Goal: Book appointment/travel/reservation

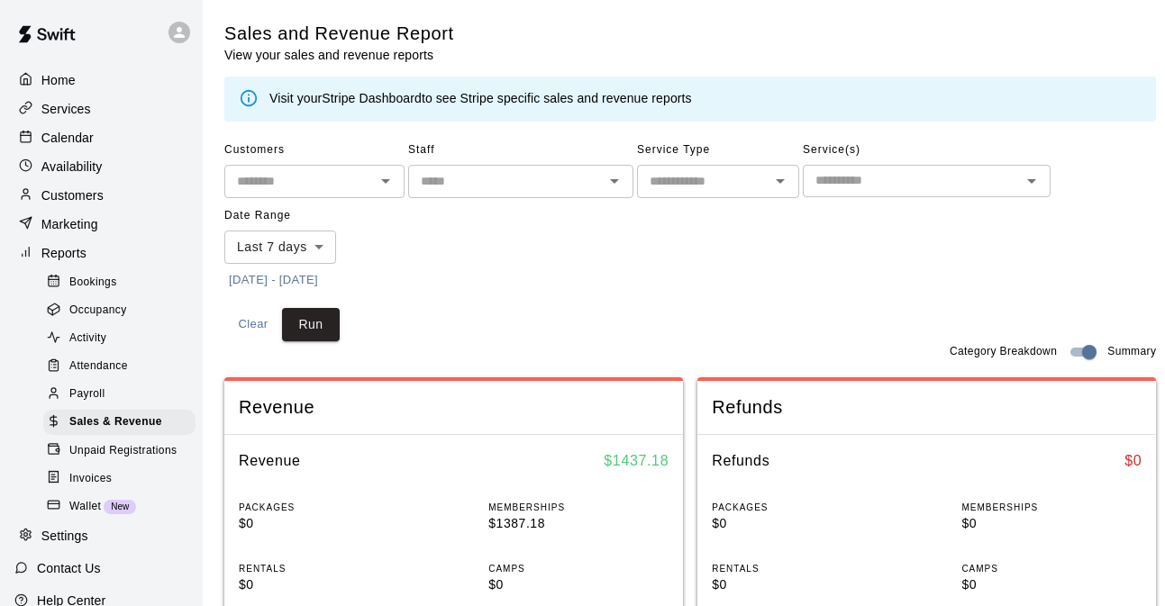
click at [313, 280] on button "[DATE] - [DATE]" at bounding box center [273, 281] width 98 height 28
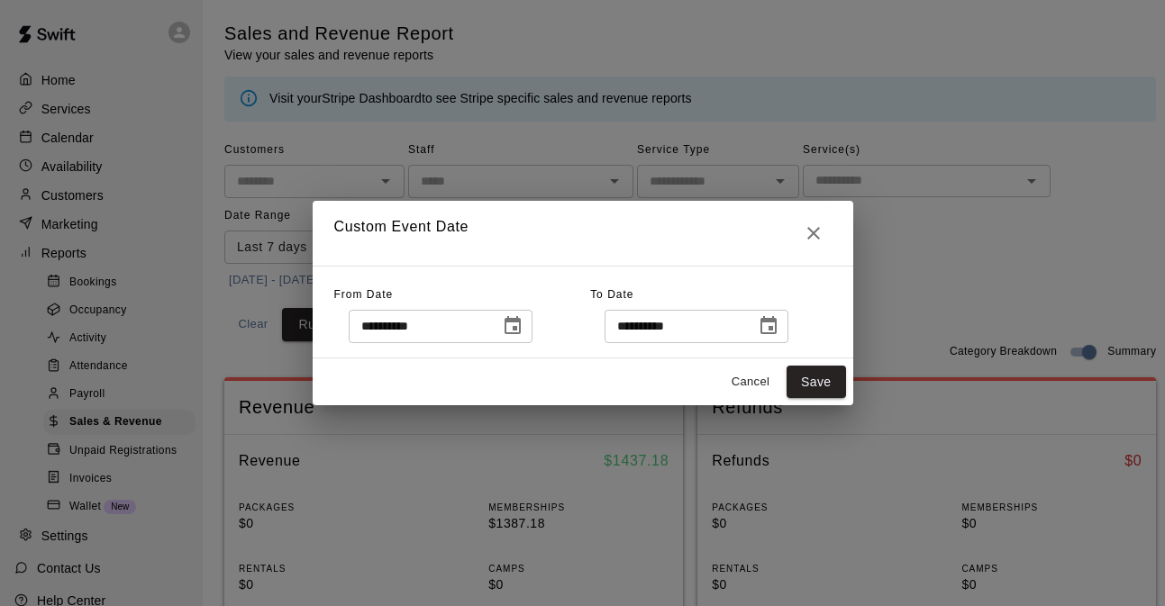
click at [523, 315] on icon "Choose date, selected date is Sep 4, 2025" at bounding box center [513, 326] width 22 height 22
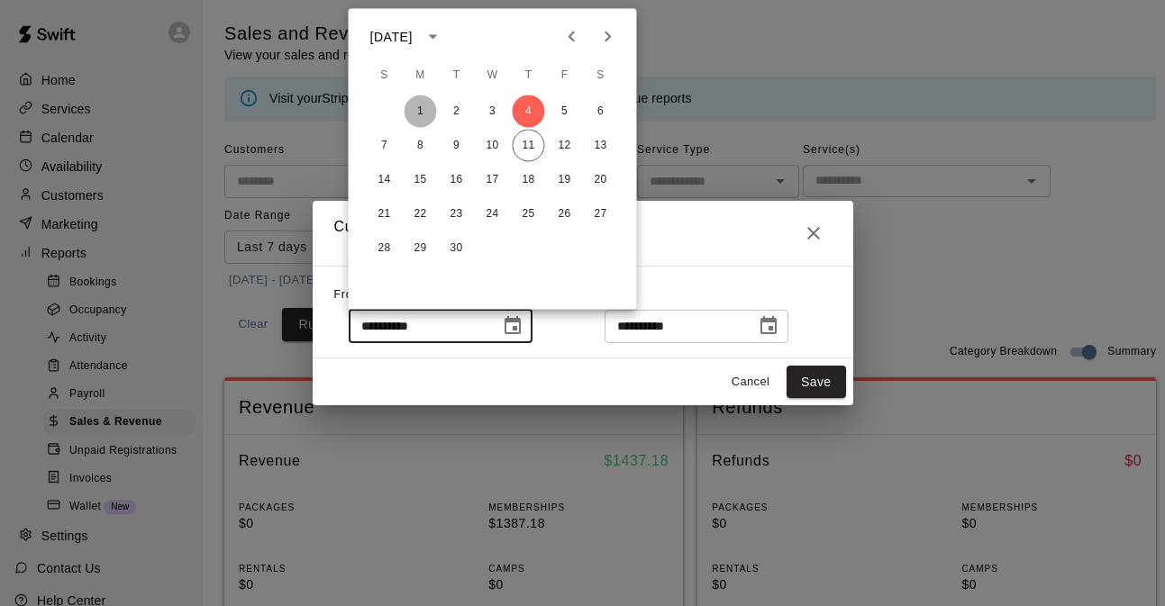
click at [430, 106] on button "1" at bounding box center [420, 111] width 32 height 32
type input "**********"
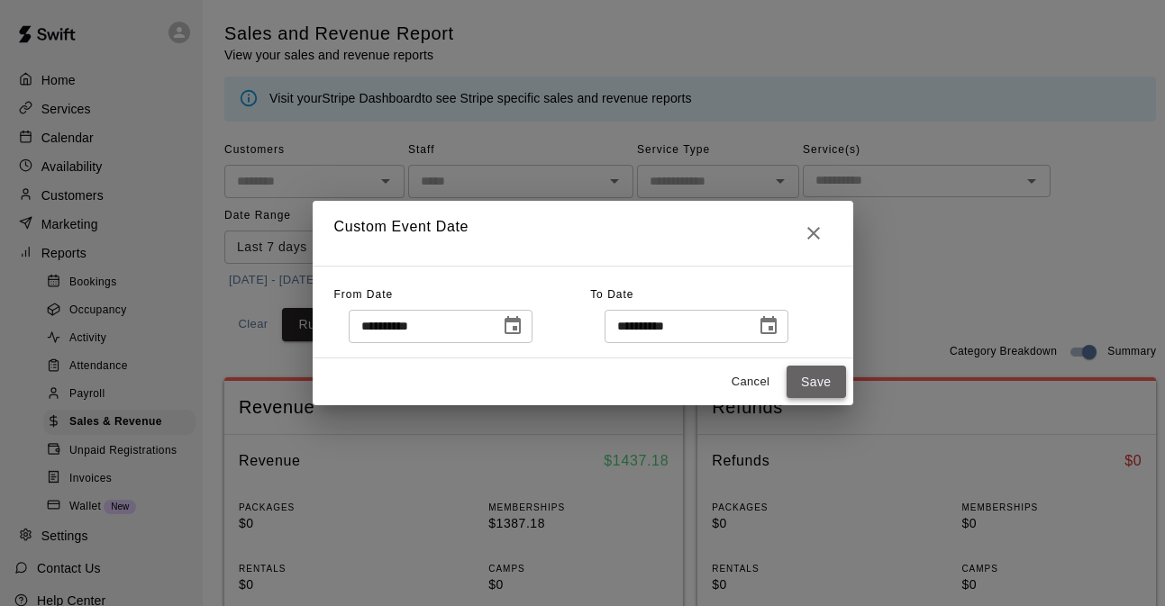
click at [817, 378] on button "Save" at bounding box center [815, 382] width 59 height 33
type input "******"
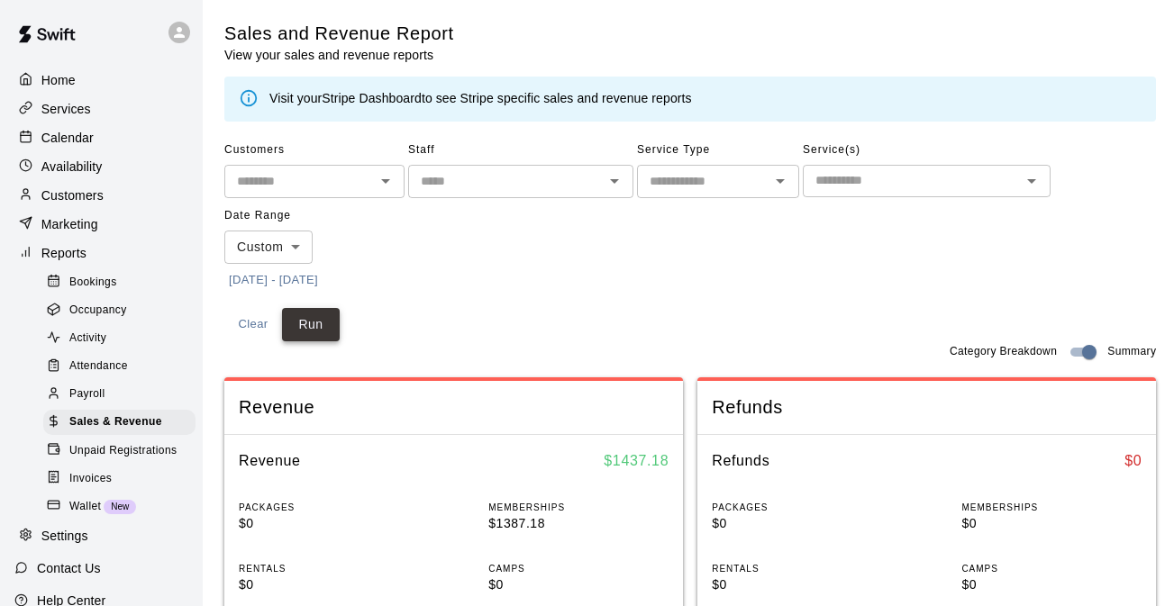
click at [308, 321] on button "Run" at bounding box center [311, 324] width 58 height 33
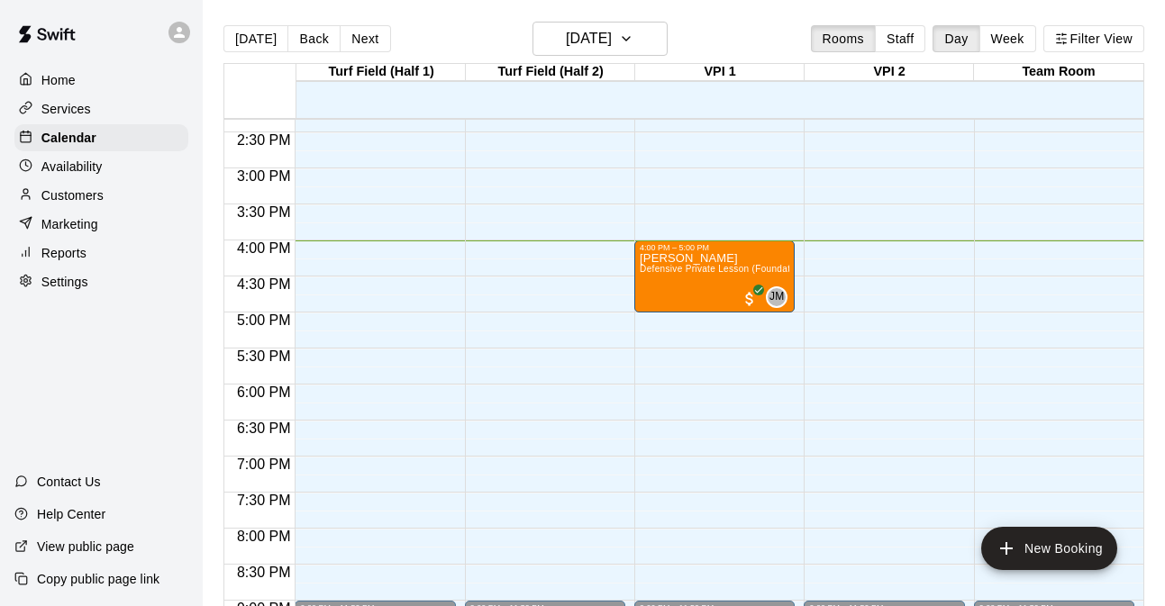
scroll to position [1007, 0]
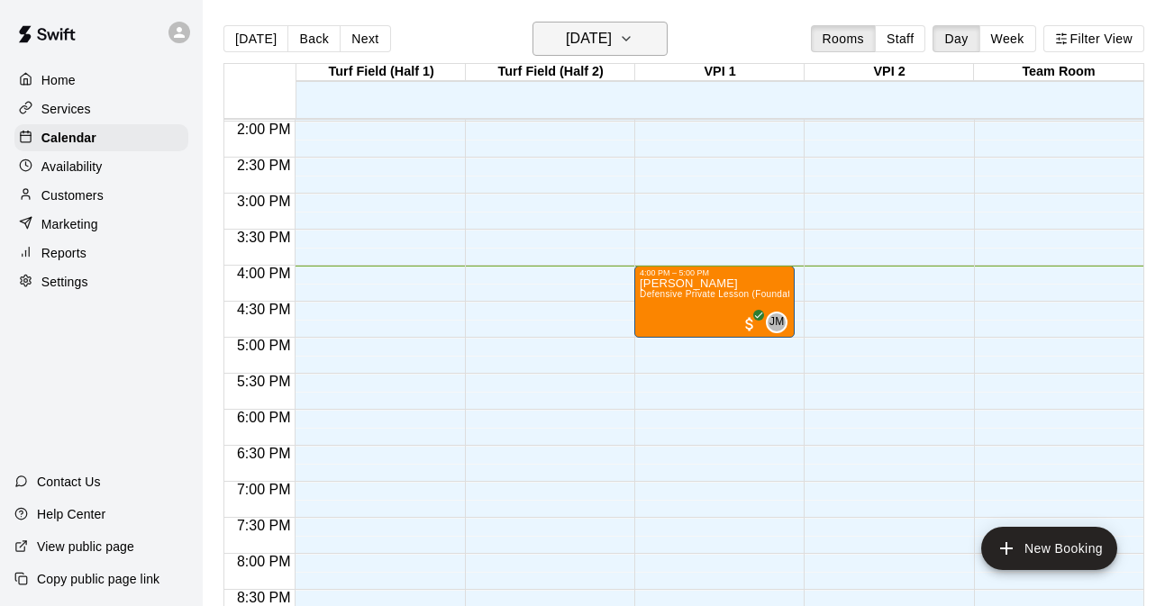
click at [633, 34] on icon "button" at bounding box center [626, 39] width 14 height 22
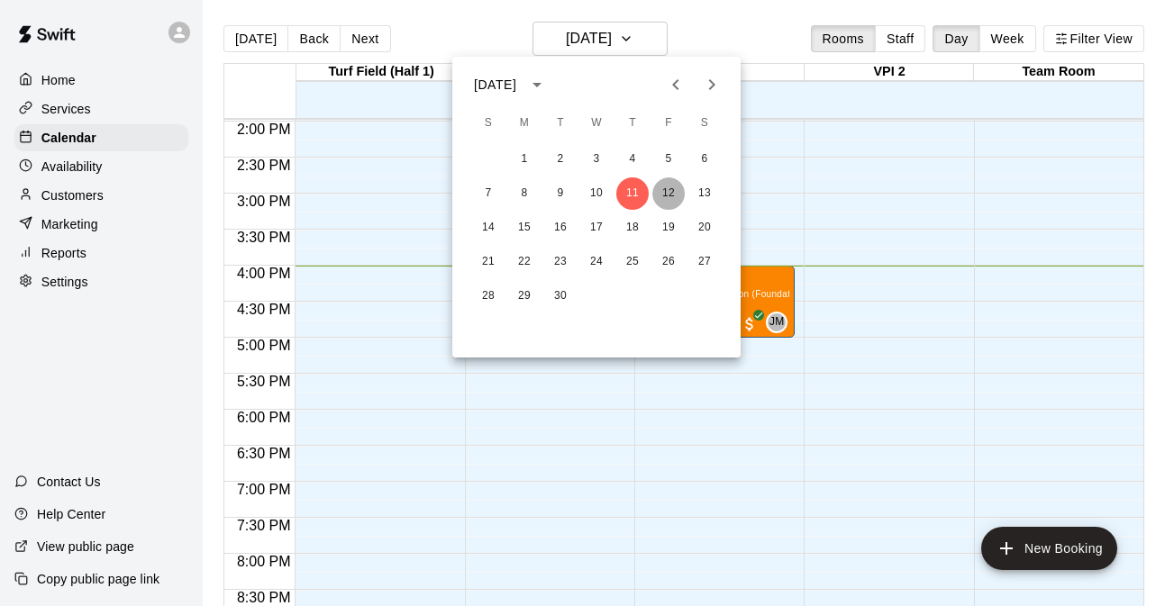
click at [666, 196] on button "12" at bounding box center [668, 193] width 32 height 32
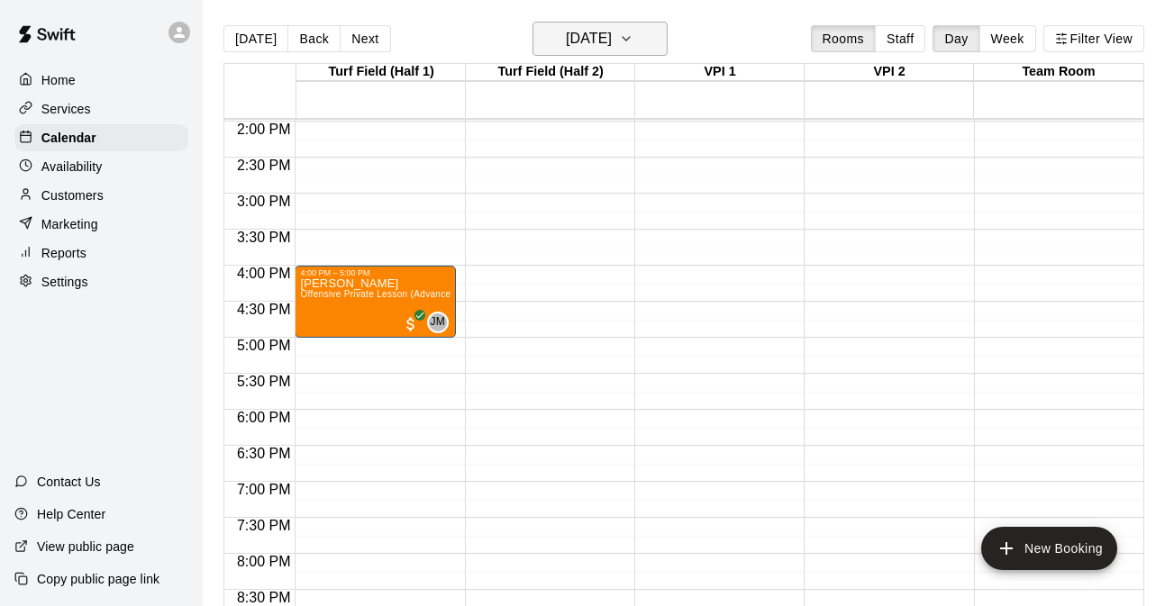
click at [632, 35] on button "Friday Sep 12" at bounding box center [599, 39] width 135 height 34
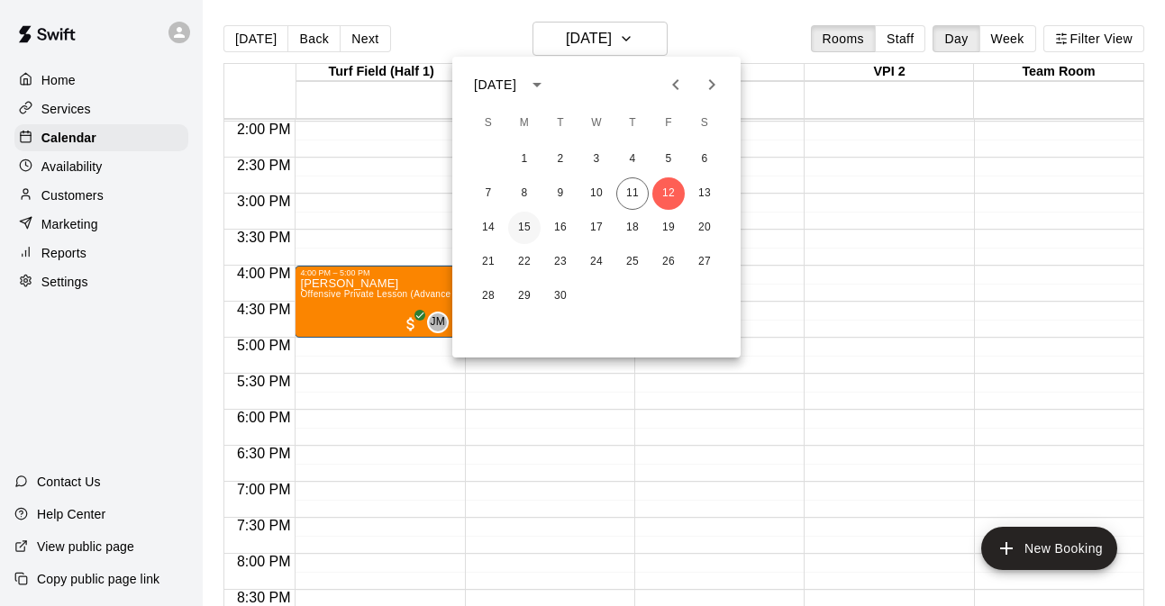
click at [531, 222] on button "15" at bounding box center [524, 228] width 32 height 32
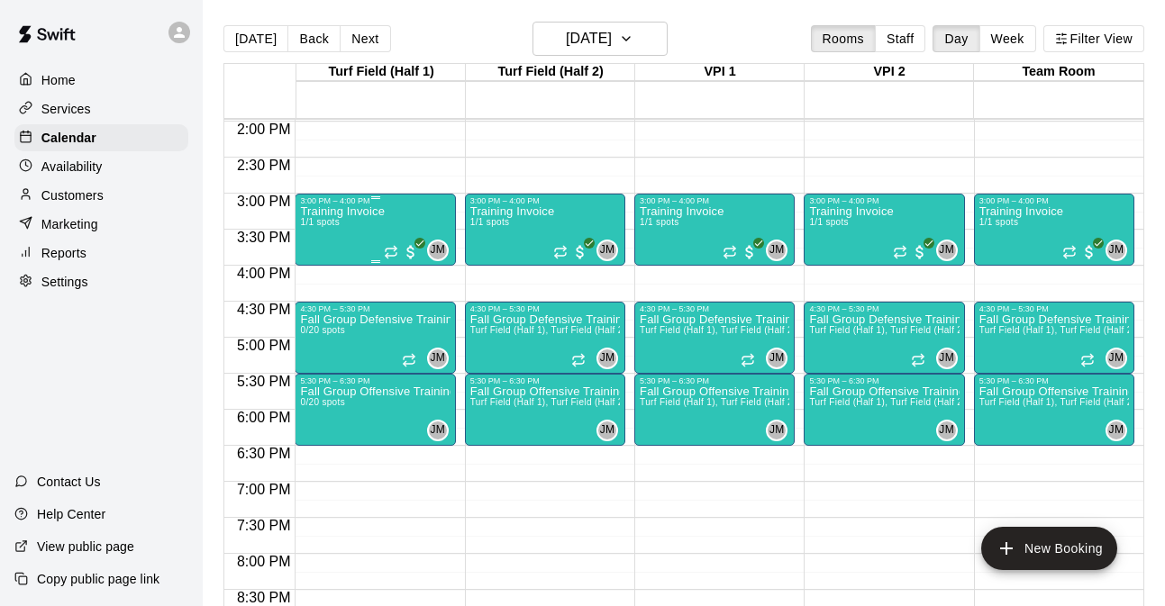
click at [365, 226] on div "Training Invoice 1/1 spots" at bounding box center [342, 508] width 85 height 606
click at [316, 225] on icon "edit" at bounding box center [319, 225] width 16 height 16
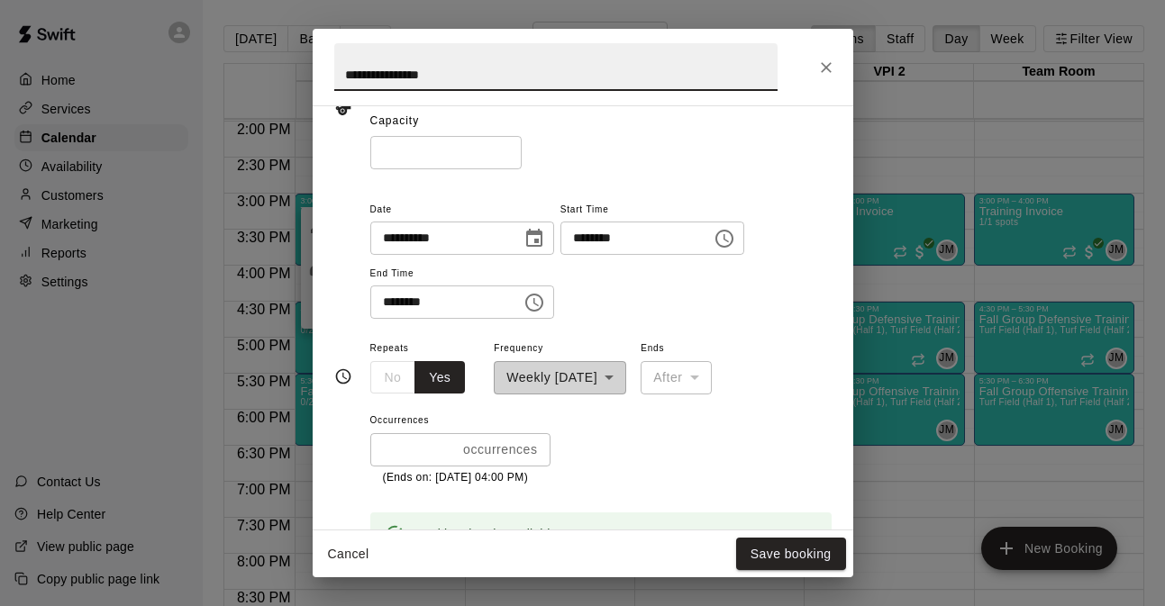
scroll to position [150, 0]
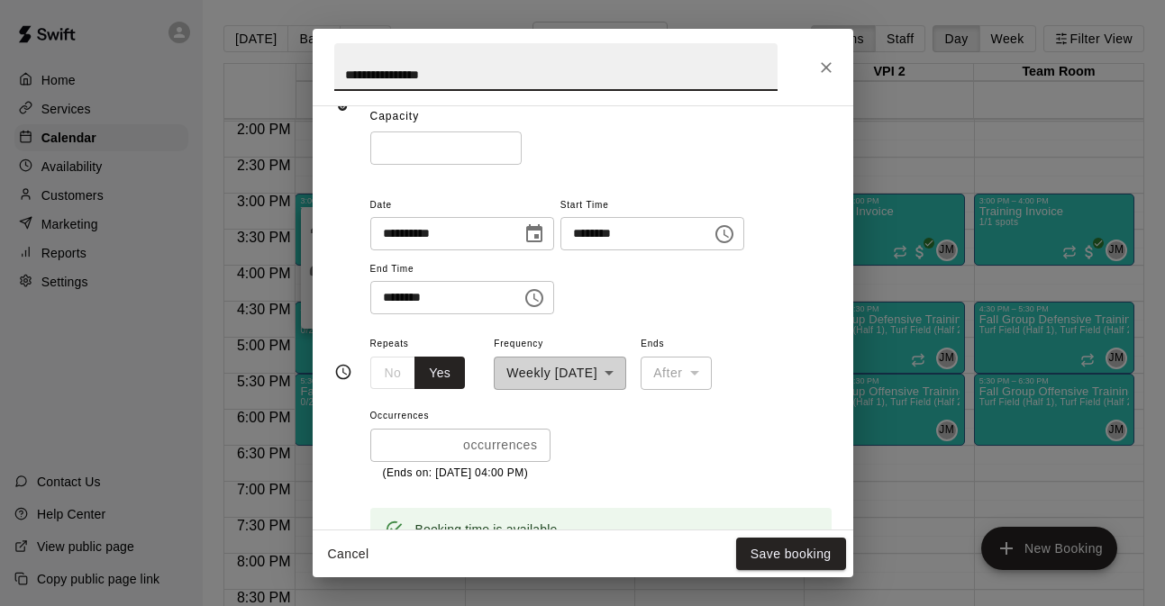
click at [591, 380] on div "**********" at bounding box center [560, 361] width 132 height 58
click at [626, 368] on div "**********" at bounding box center [560, 361] width 132 height 58
click at [538, 225] on icon "Choose date, selected date is Sep 15, 2025" at bounding box center [534, 234] width 22 height 22
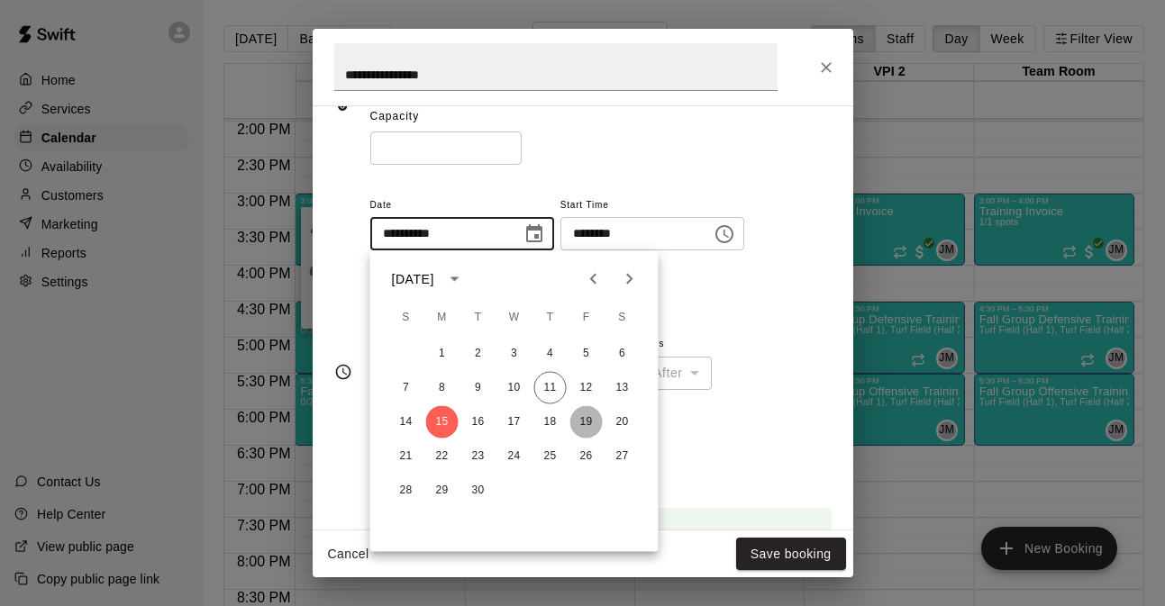
click at [585, 423] on button "19" at bounding box center [586, 422] width 32 height 32
type input "**********"
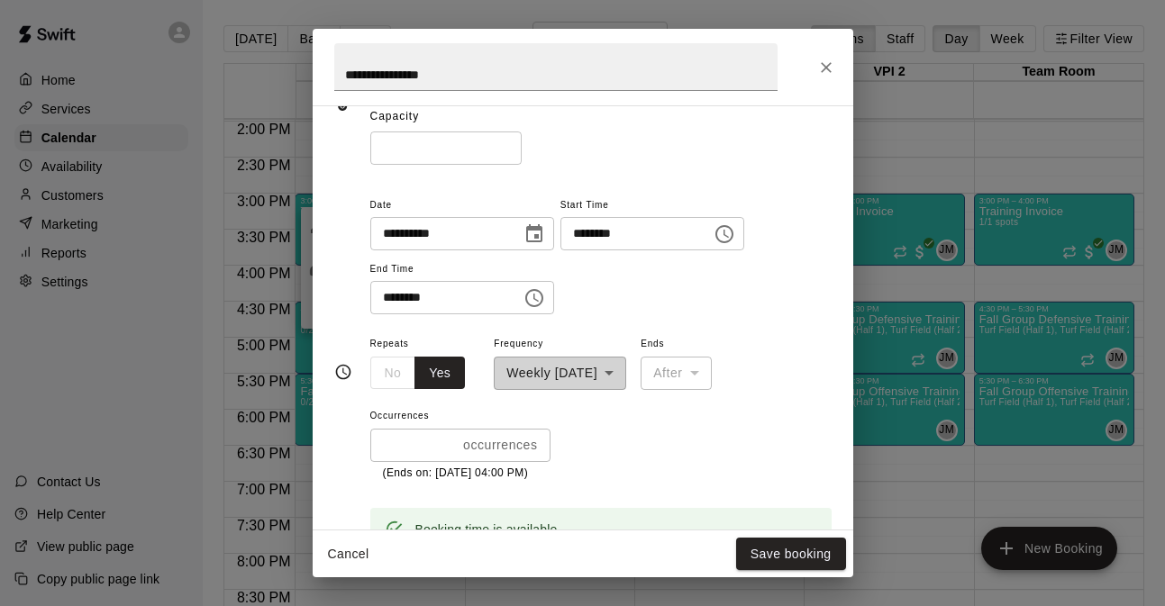
click at [623, 373] on div "**********" at bounding box center [560, 361] width 132 height 58
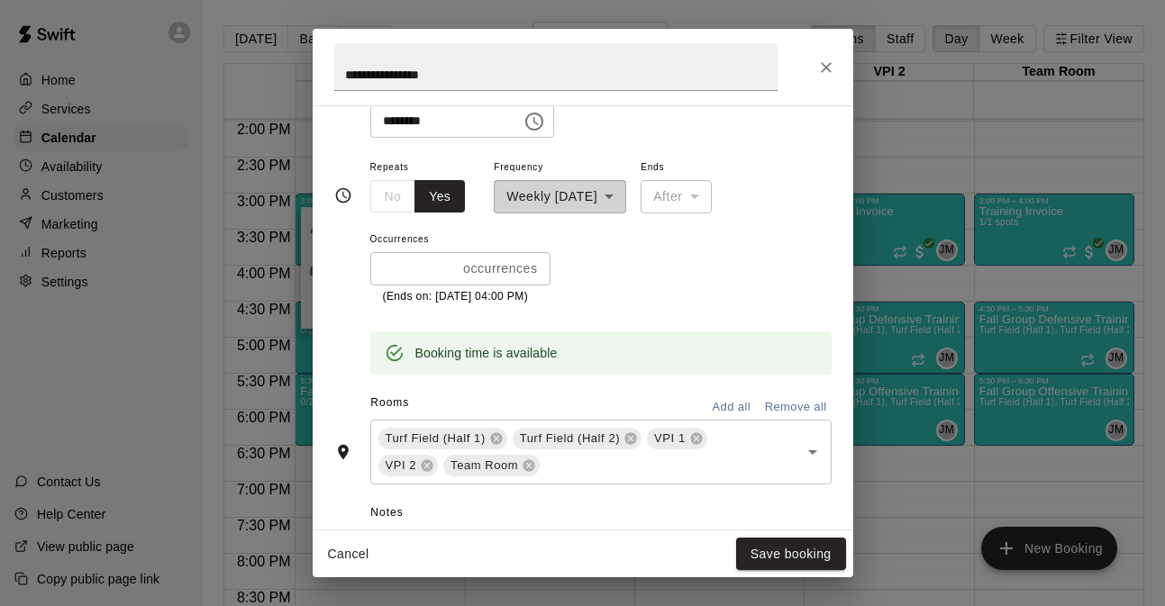
scroll to position [328, 0]
click at [799, 550] on button "Save booking" at bounding box center [791, 554] width 110 height 33
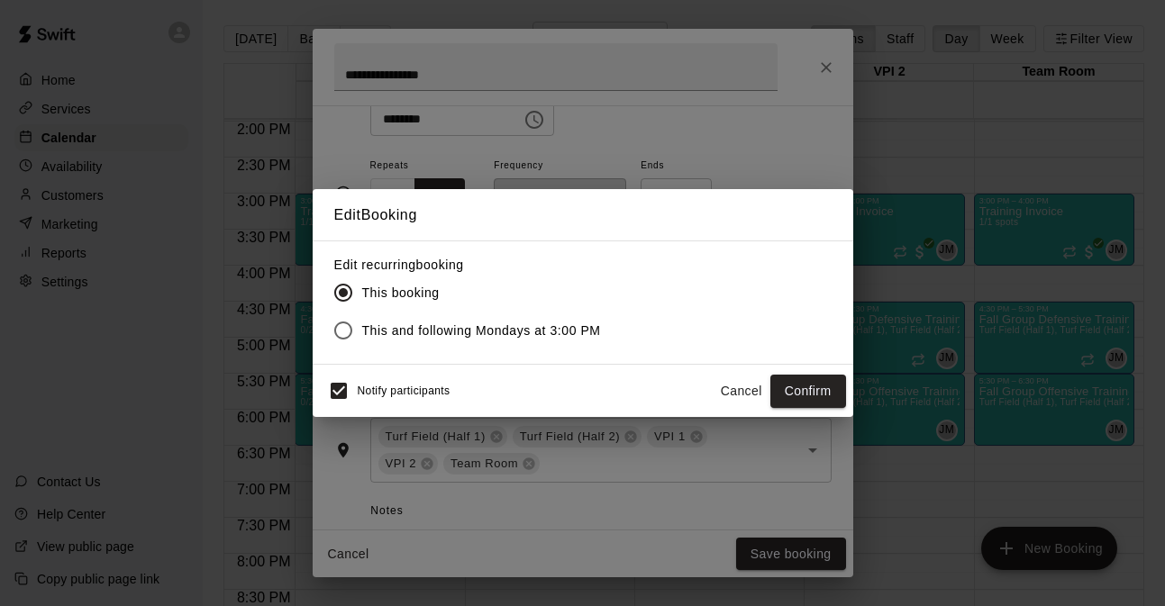
click at [495, 325] on span "This and following Mondays at 3:00 PM" at bounding box center [481, 331] width 239 height 19
click at [809, 392] on button "Confirm" at bounding box center [808, 391] width 76 height 33
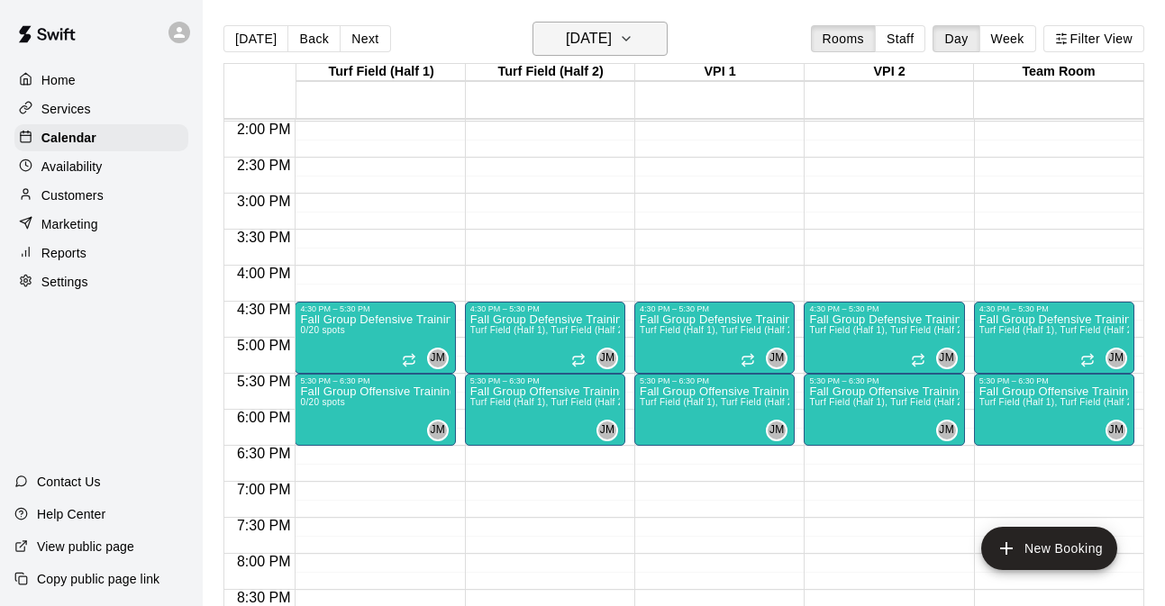
click at [637, 41] on button "Monday Sep 15" at bounding box center [599, 39] width 135 height 34
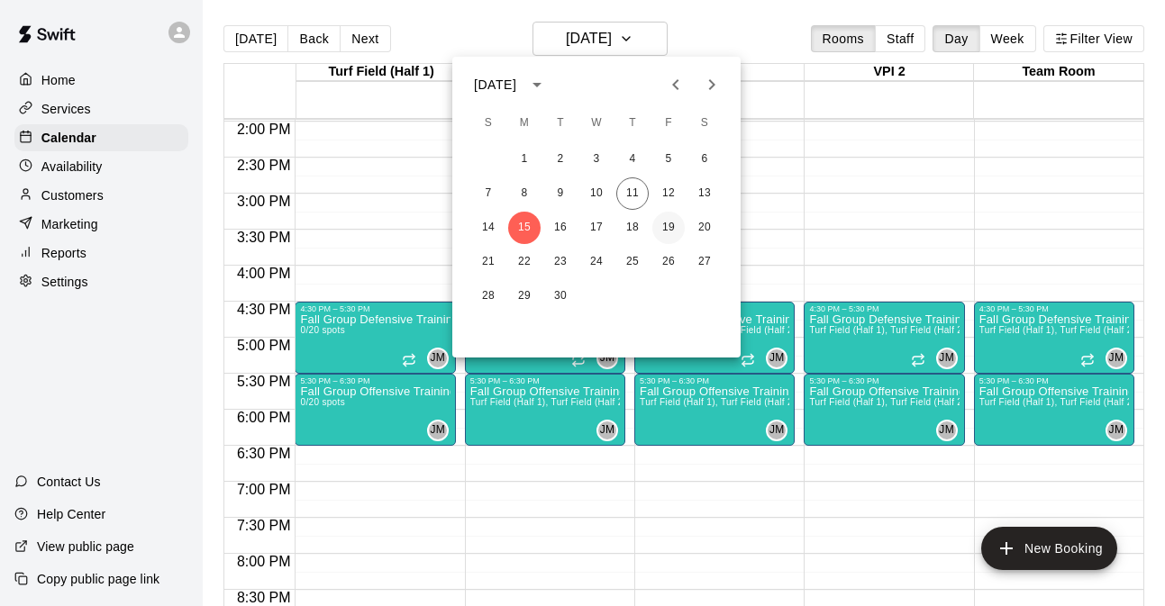
click at [683, 230] on button "19" at bounding box center [668, 228] width 32 height 32
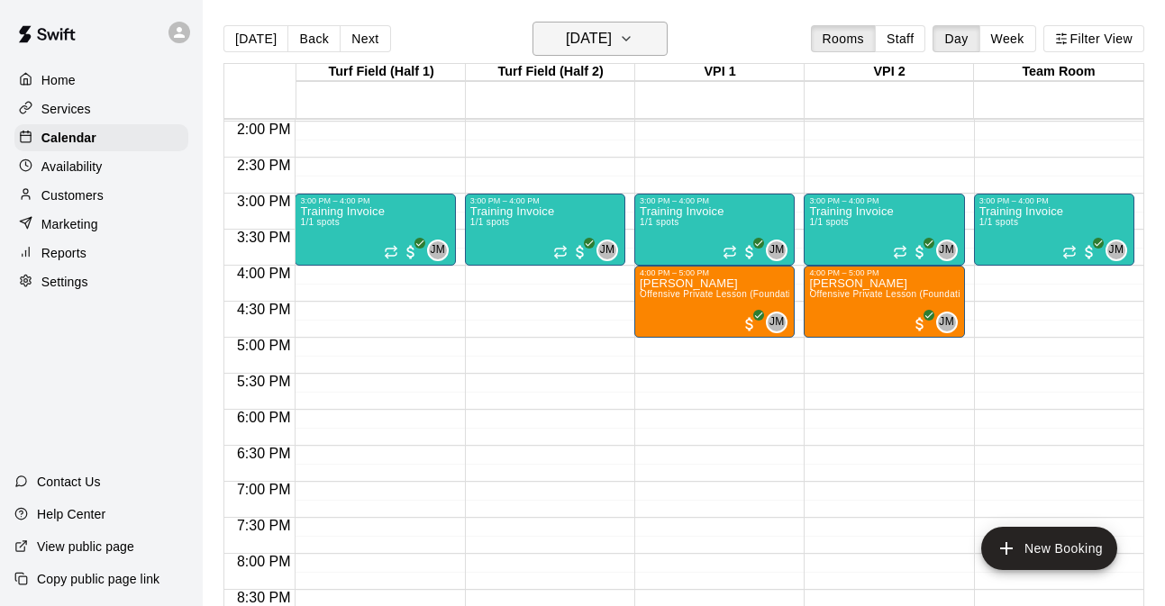
click at [635, 37] on button "Friday Sep 19" at bounding box center [599, 39] width 135 height 34
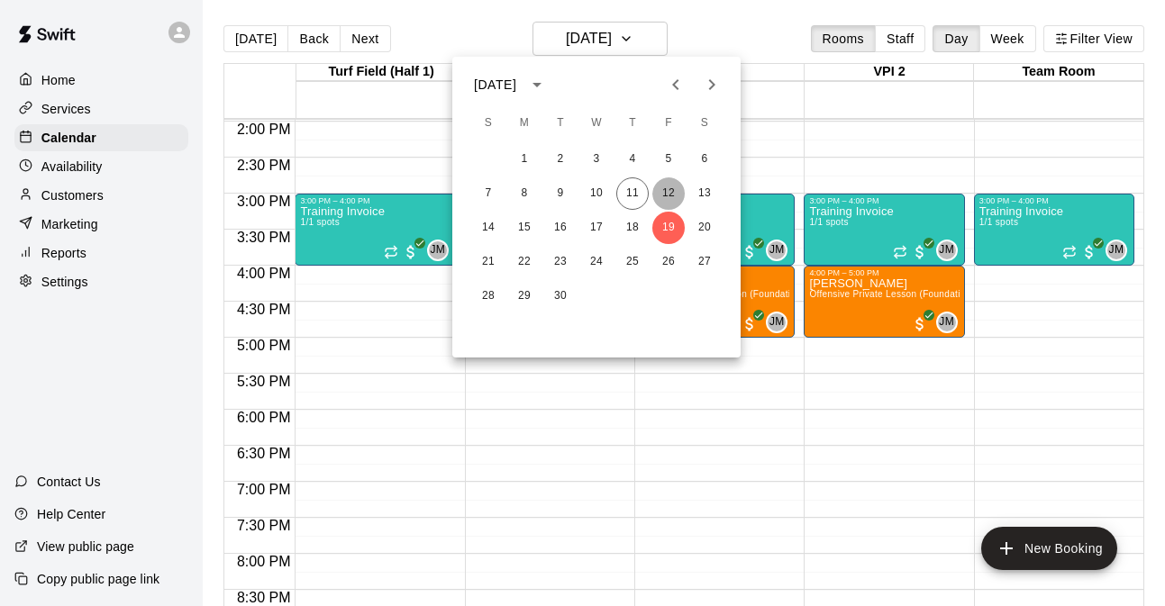
click at [668, 179] on button "12" at bounding box center [668, 193] width 32 height 32
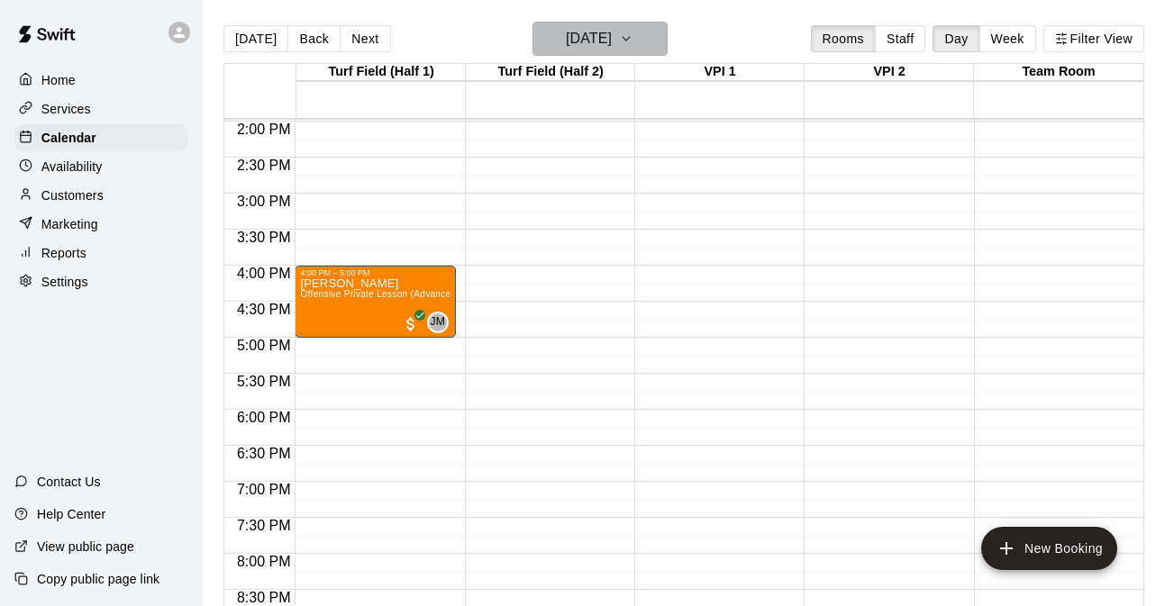
click at [661, 46] on button "Friday Sep 12" at bounding box center [599, 39] width 135 height 34
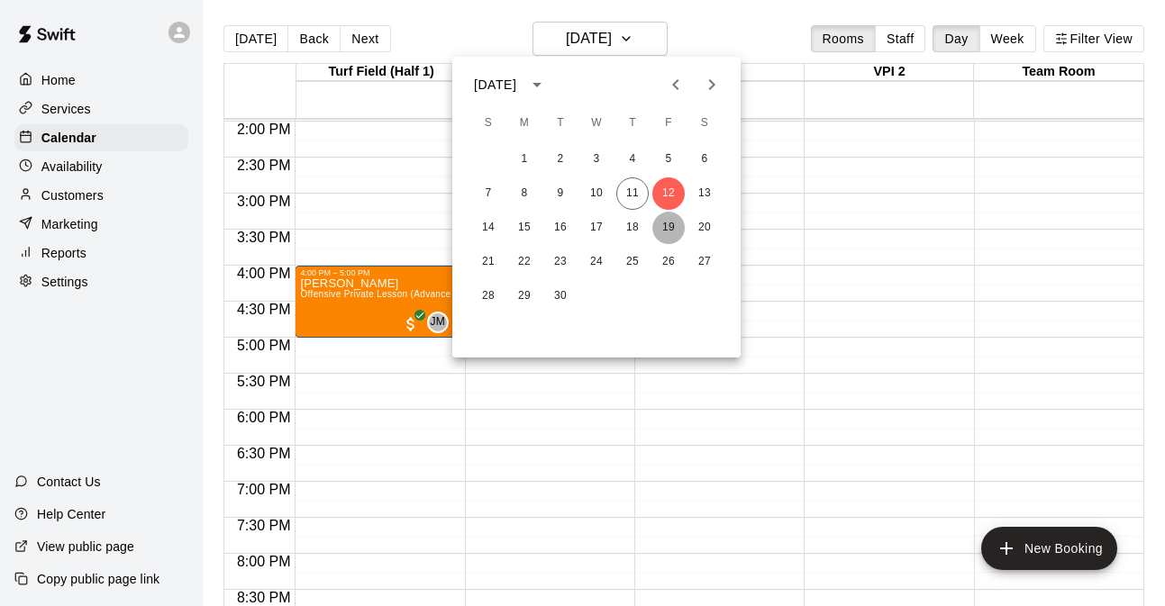
click at [668, 224] on button "19" at bounding box center [668, 228] width 32 height 32
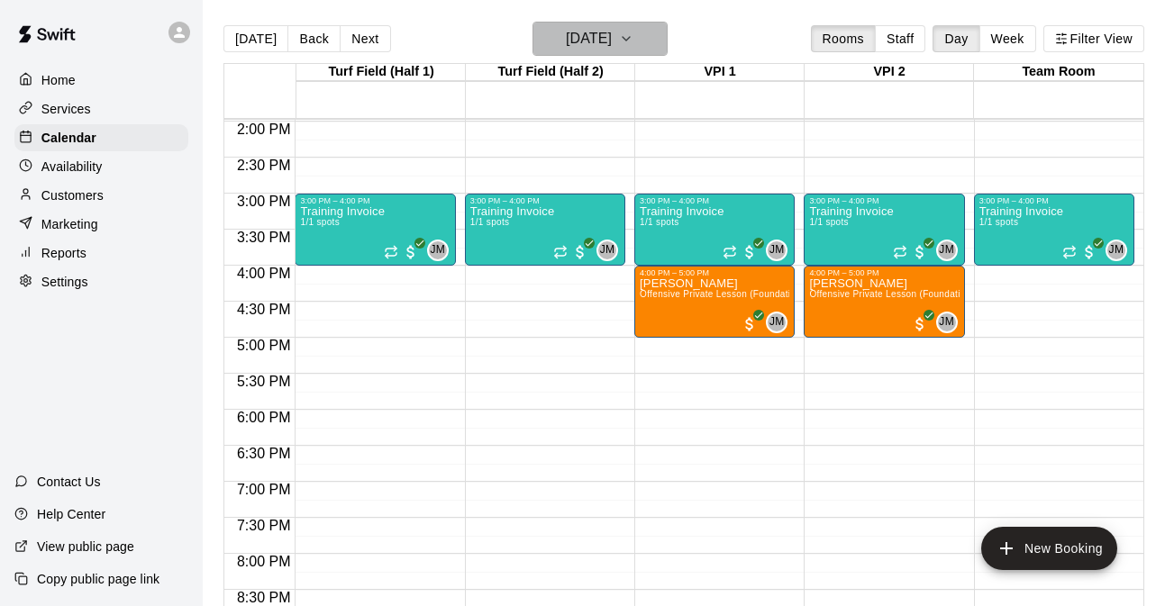
click at [633, 31] on icon "button" at bounding box center [626, 39] width 14 height 22
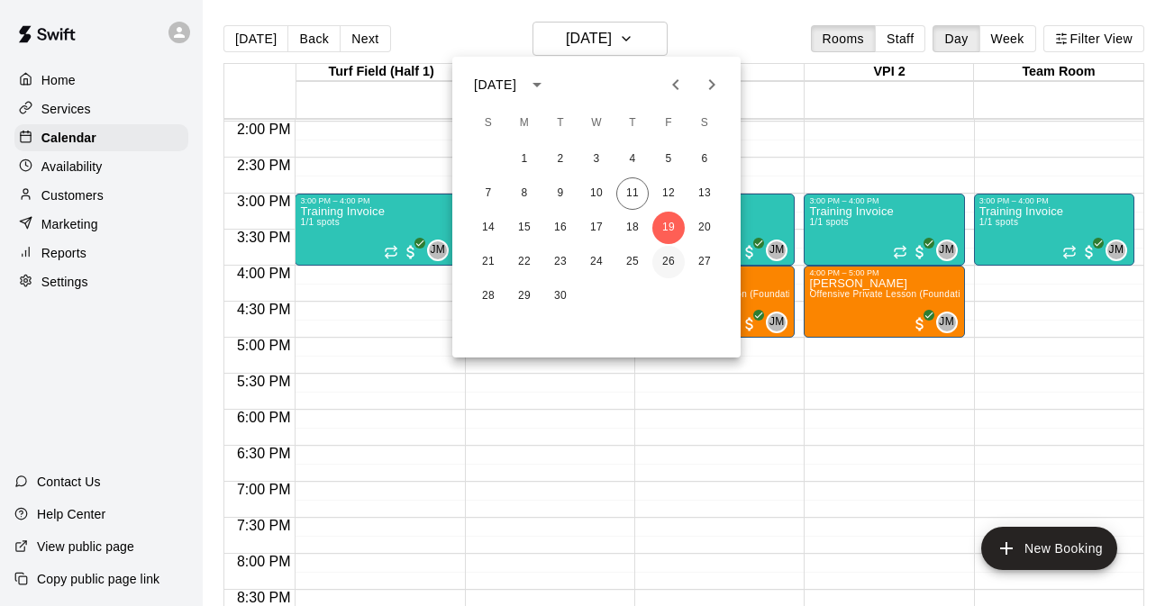
click at [667, 264] on button "26" at bounding box center [668, 262] width 32 height 32
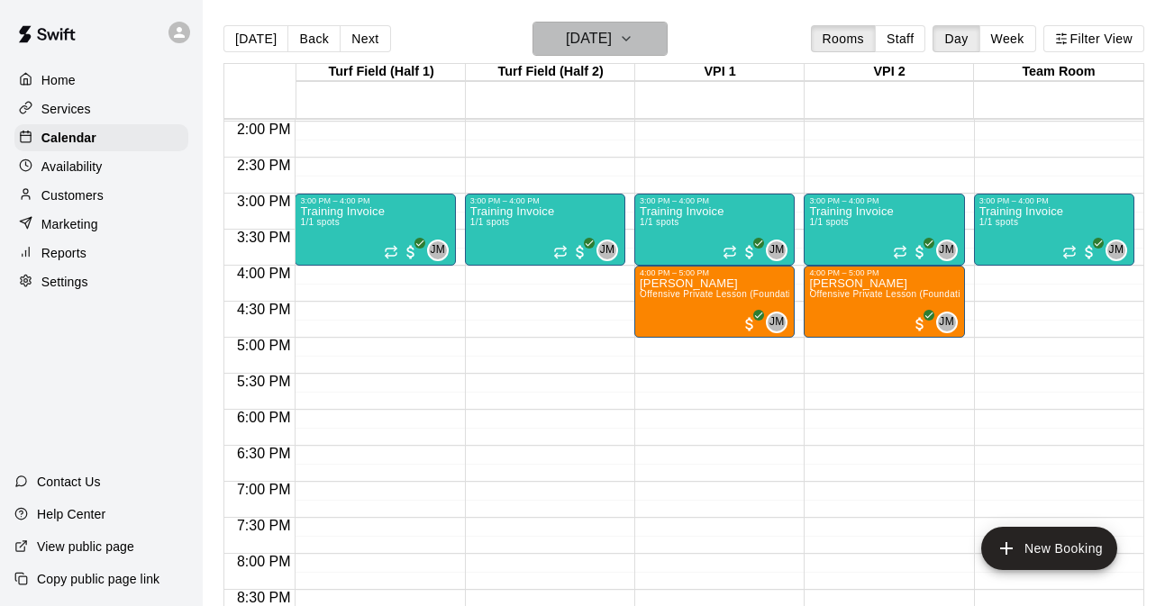
click at [633, 32] on icon "button" at bounding box center [626, 39] width 14 height 22
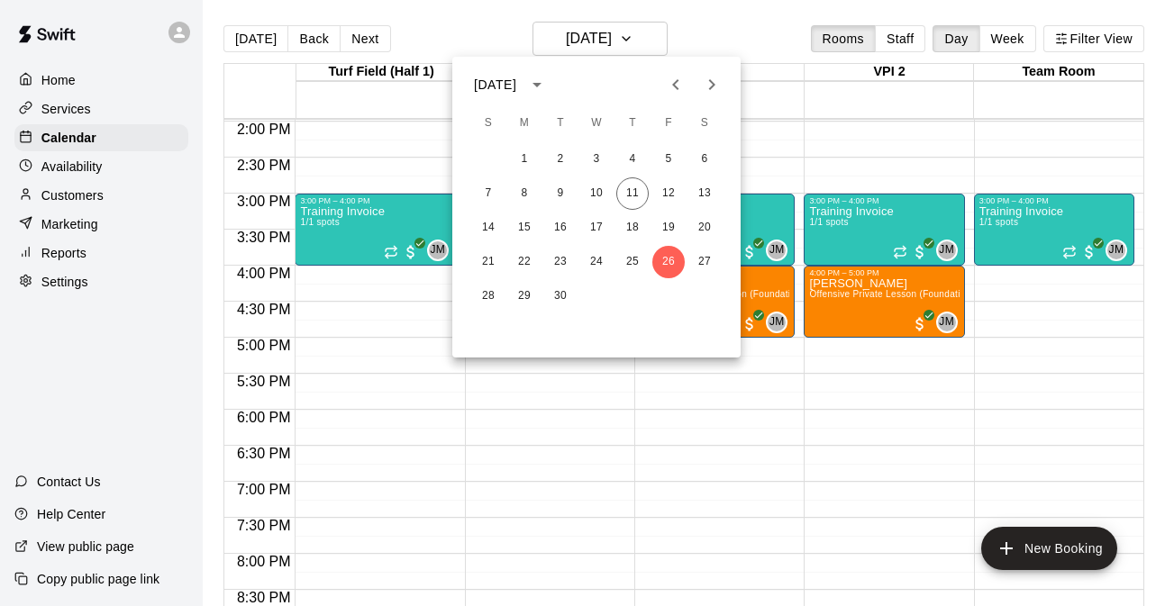
click at [716, 68] on button "Next month" at bounding box center [712, 85] width 36 height 36
click at [669, 158] on button "3" at bounding box center [668, 159] width 32 height 32
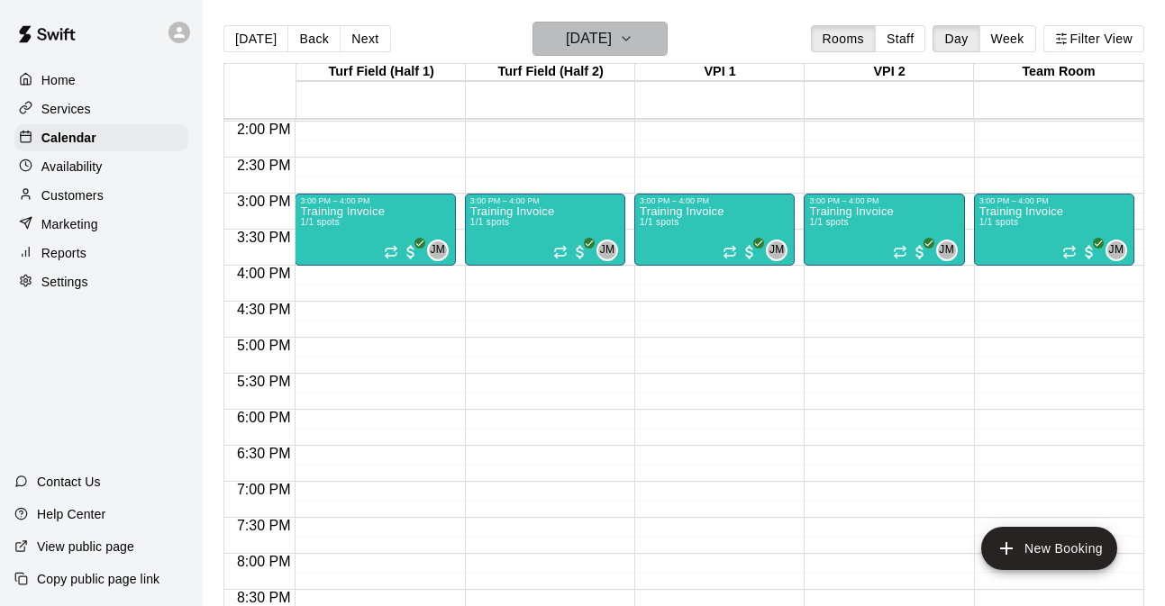
click at [633, 36] on icon "button" at bounding box center [626, 39] width 14 height 22
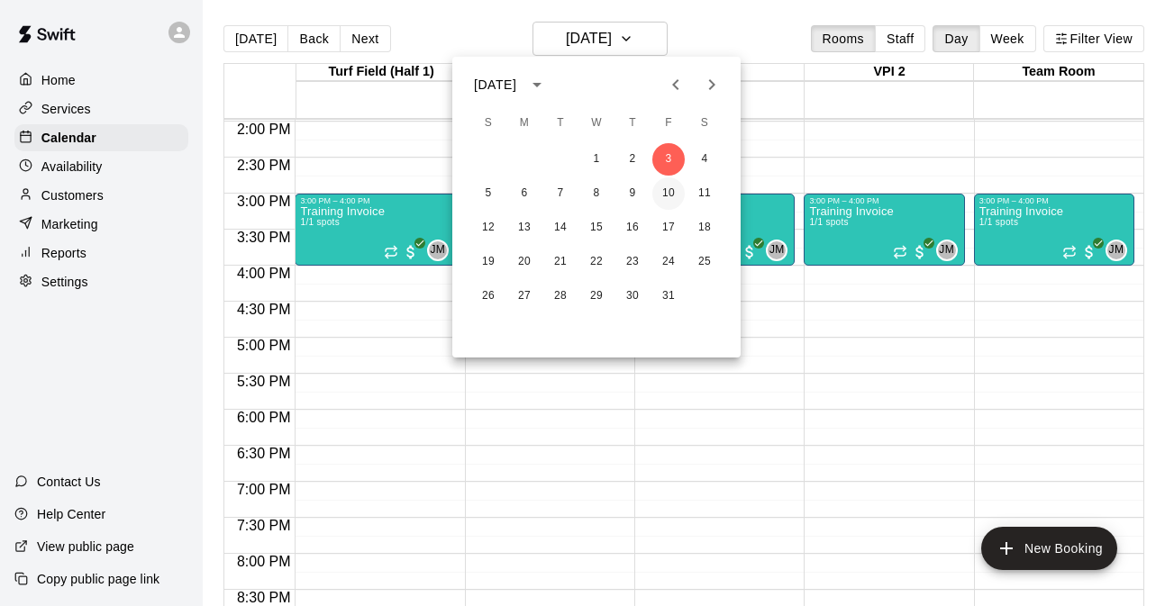
click at [671, 198] on button "10" at bounding box center [668, 193] width 32 height 32
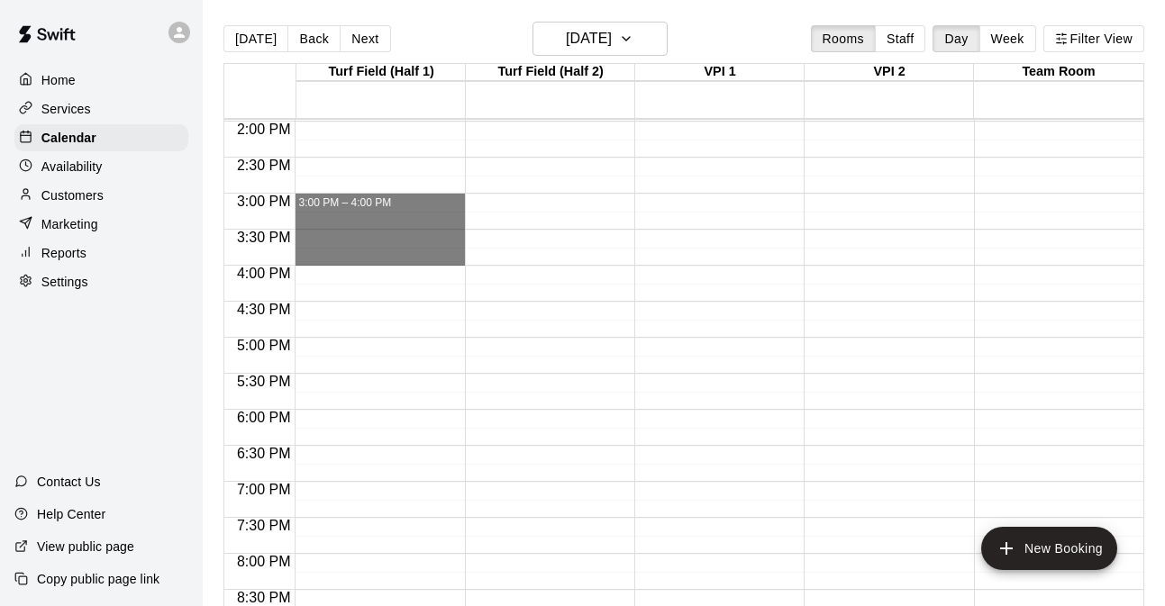
drag, startPoint x: 379, startPoint y: 205, endPoint x: 380, endPoint y: 265, distance: 59.5
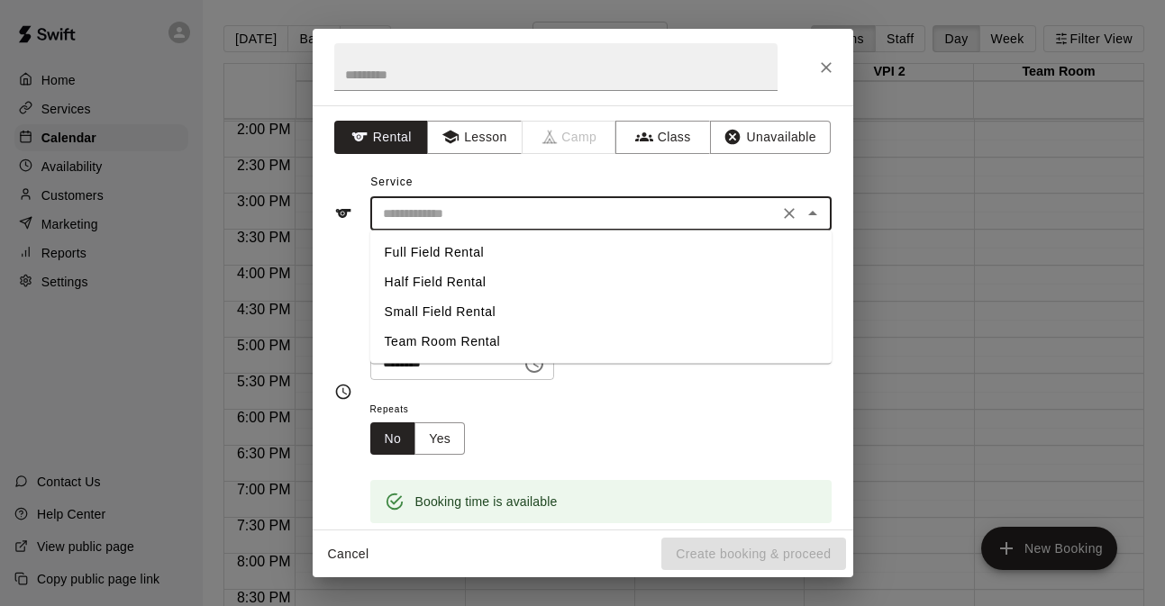
click at [592, 212] on input "text" at bounding box center [574, 214] width 397 height 23
click at [464, 131] on button "Lesson" at bounding box center [474, 137] width 95 height 33
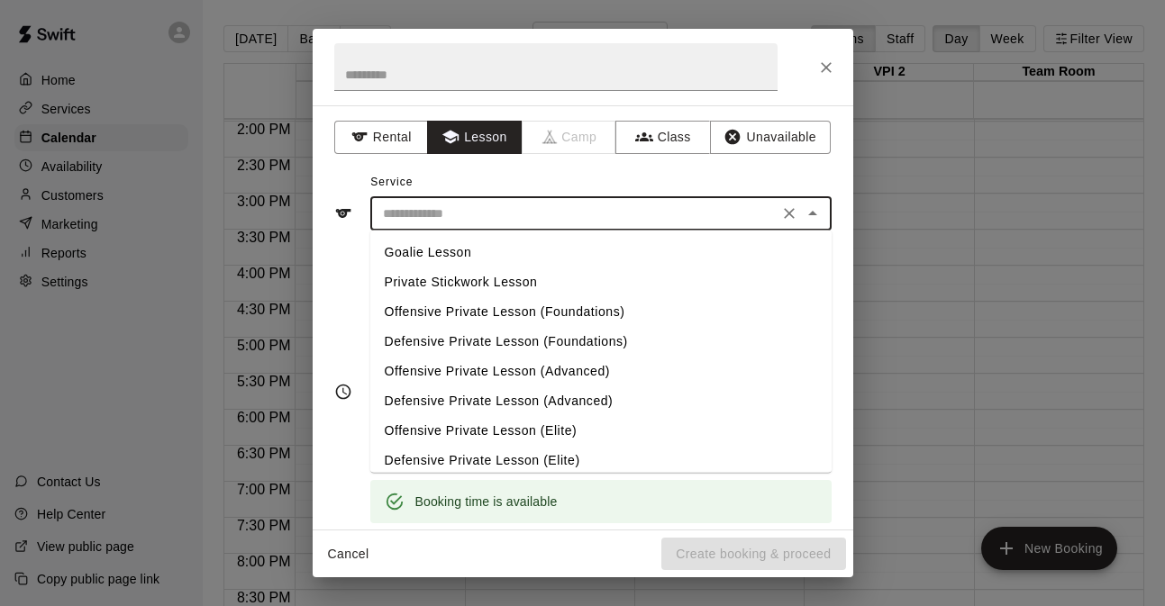
click at [435, 224] on input "text" at bounding box center [574, 214] width 397 height 23
click at [501, 372] on li "Offensive Private Lesson (Advanced)" at bounding box center [600, 372] width 461 height 30
type input "**********"
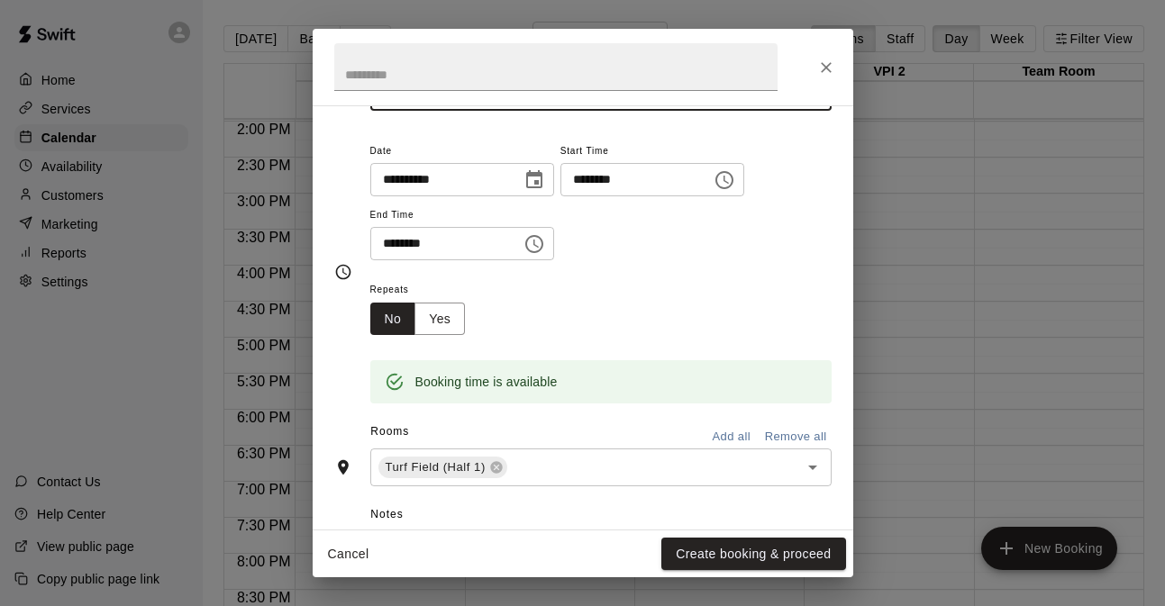
scroll to position [130, 0]
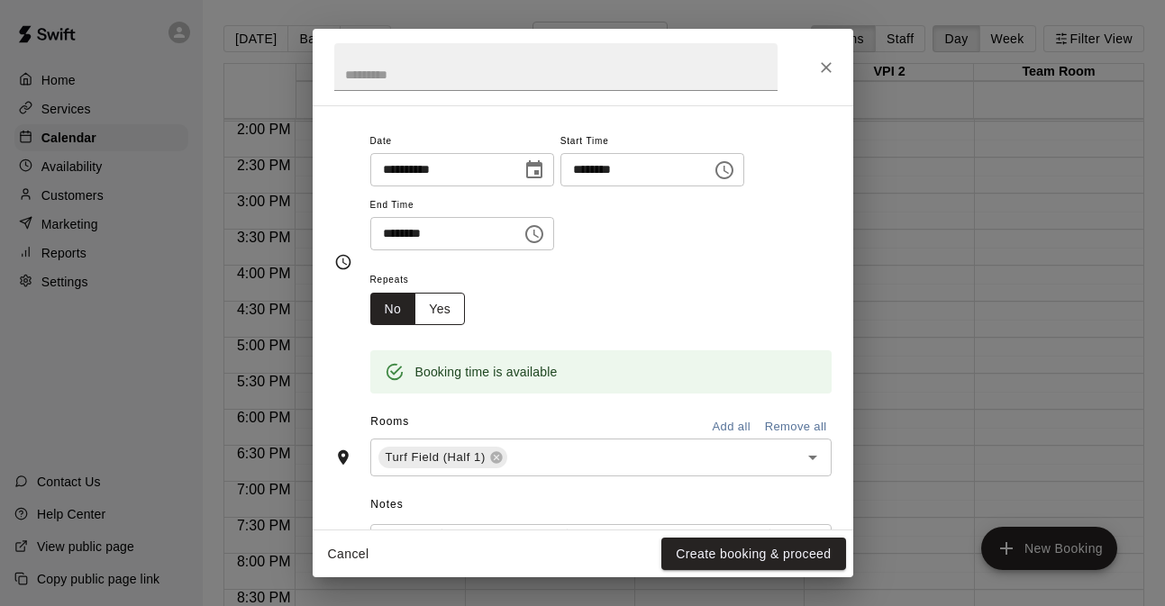
click at [456, 304] on button "Yes" at bounding box center [439, 309] width 50 height 33
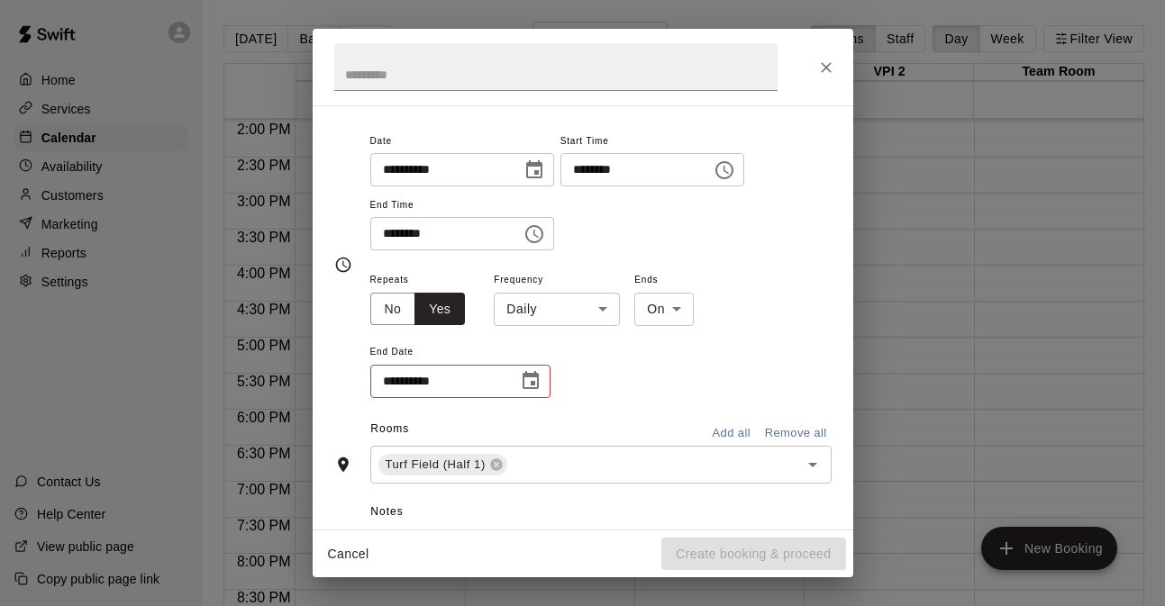
click at [586, 309] on body "Home Services Calendar Availability Customers Marketing Reports Settings Contac…" at bounding box center [582, 317] width 1165 height 635
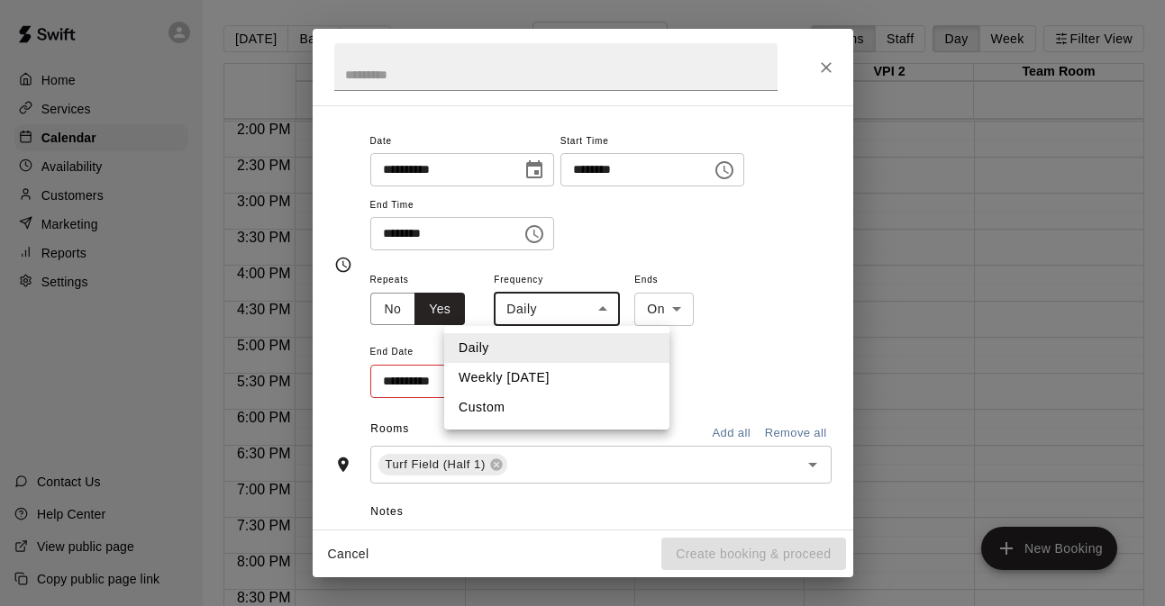
click at [563, 377] on li "Weekly on Friday" at bounding box center [556, 378] width 225 height 30
type input "******"
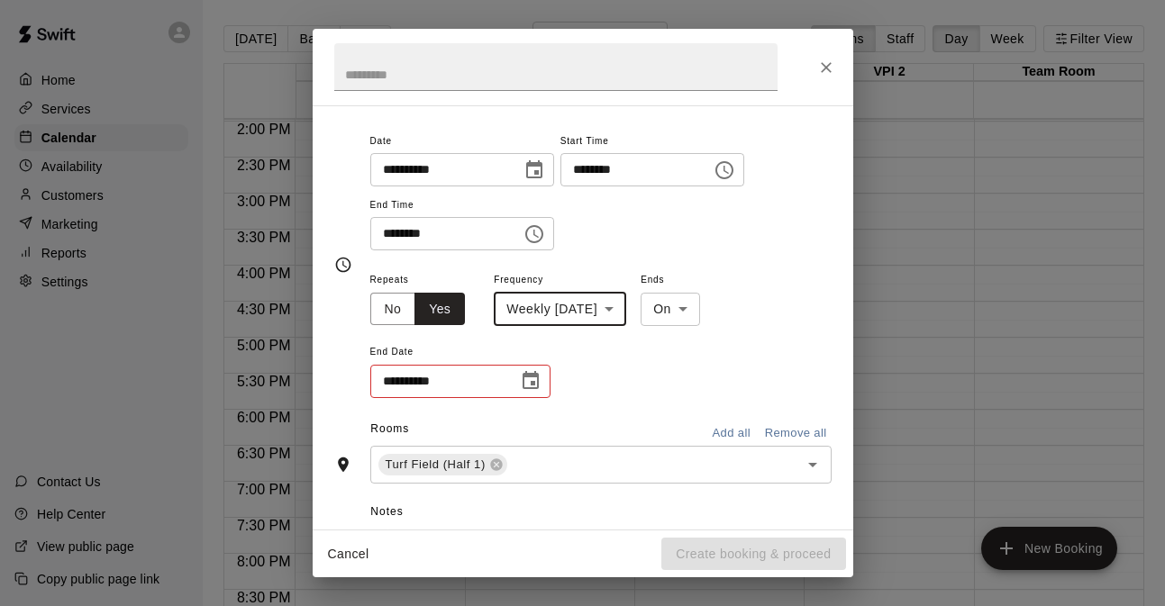
click at [528, 386] on icon "Choose date" at bounding box center [531, 381] width 22 height 22
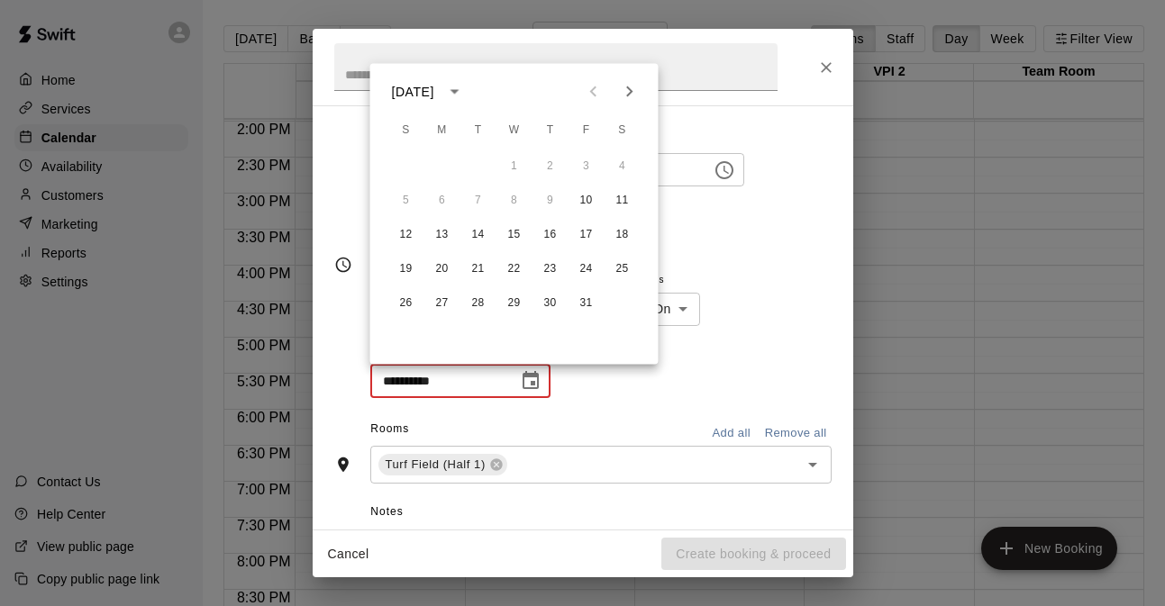
click at [628, 95] on icon "Next month" at bounding box center [629, 91] width 6 height 11
click at [595, 312] on button "28" at bounding box center [586, 303] width 32 height 32
type input "**********"
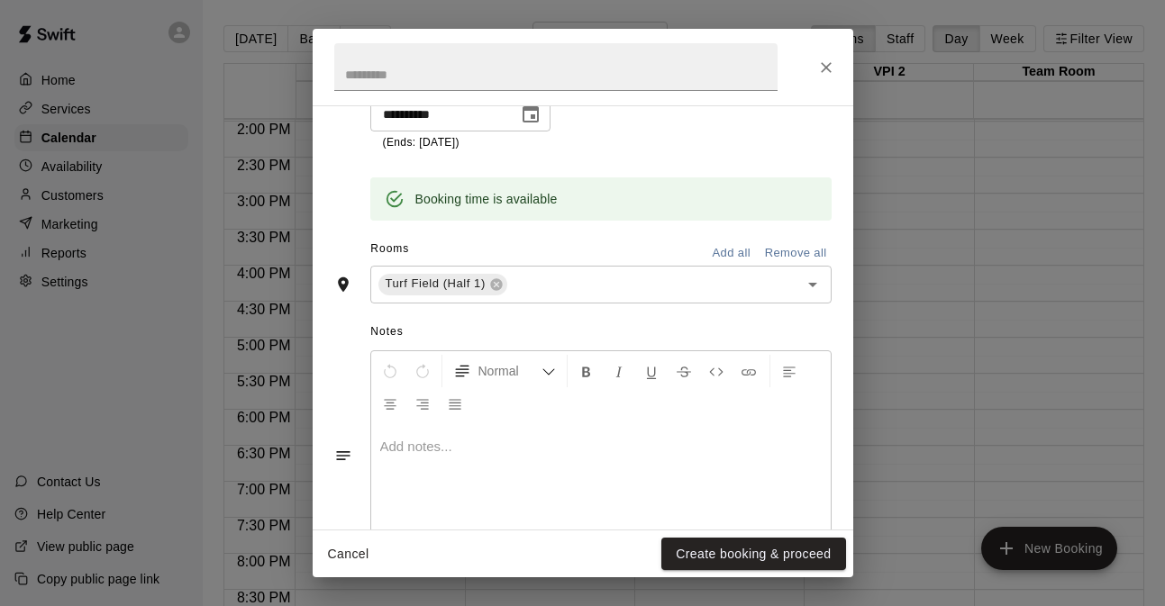
scroll to position [398, 0]
click at [731, 241] on button "Add all" at bounding box center [732, 252] width 58 height 28
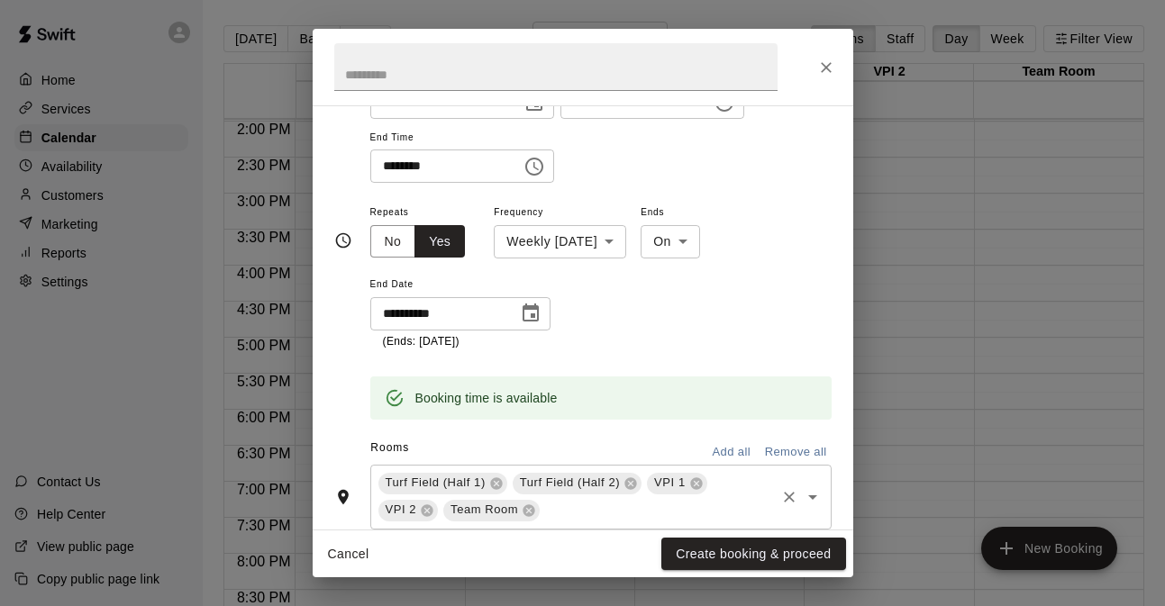
scroll to position [0, 0]
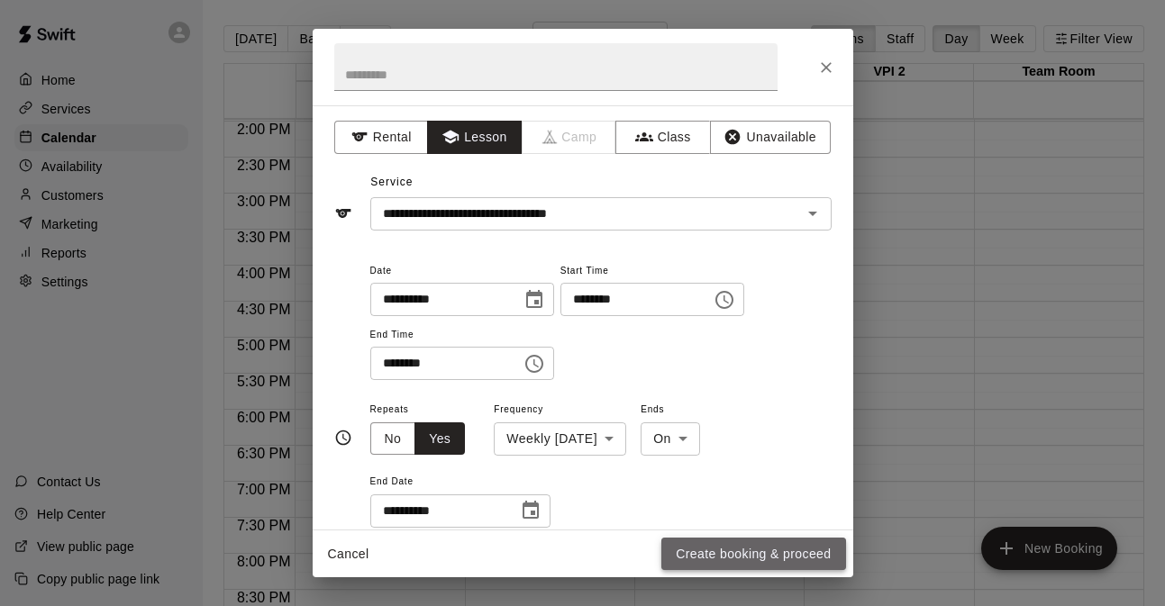
click at [742, 549] on button "Create booking & proceed" at bounding box center [753, 554] width 184 height 33
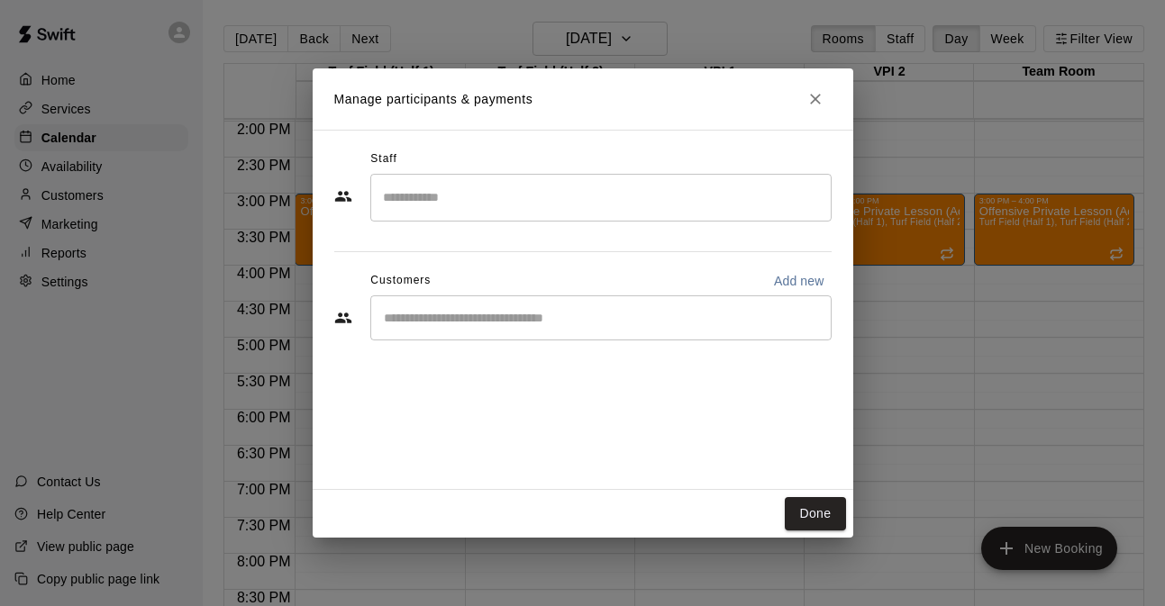
click at [461, 202] on input "Search staff" at bounding box center [600, 198] width 445 height 32
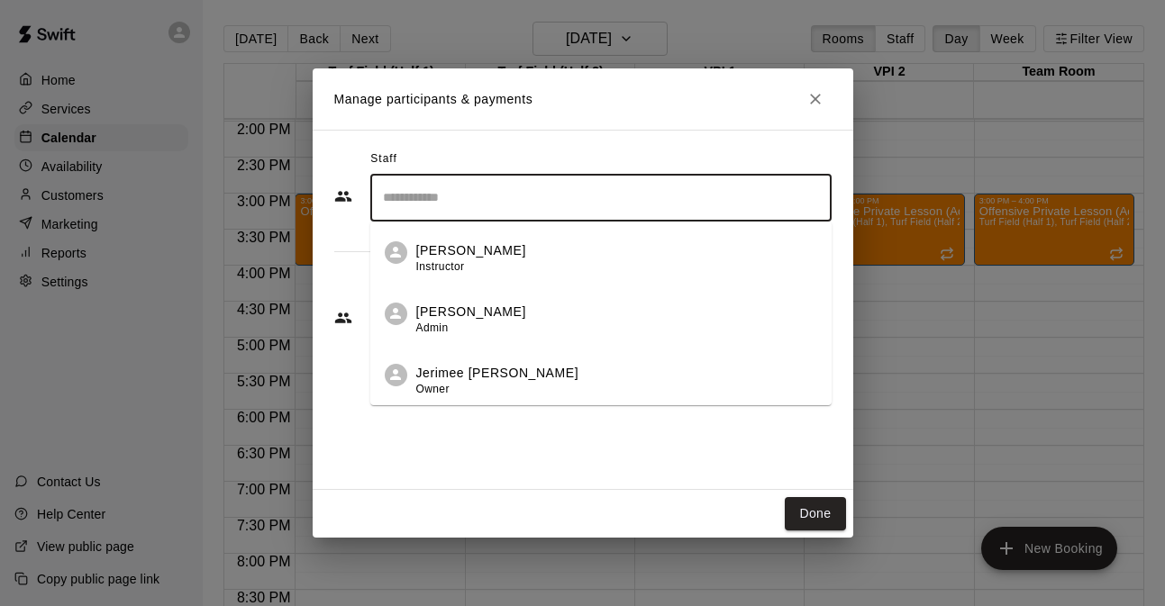
click at [456, 368] on p "Jerimee Moses" at bounding box center [497, 373] width 163 height 19
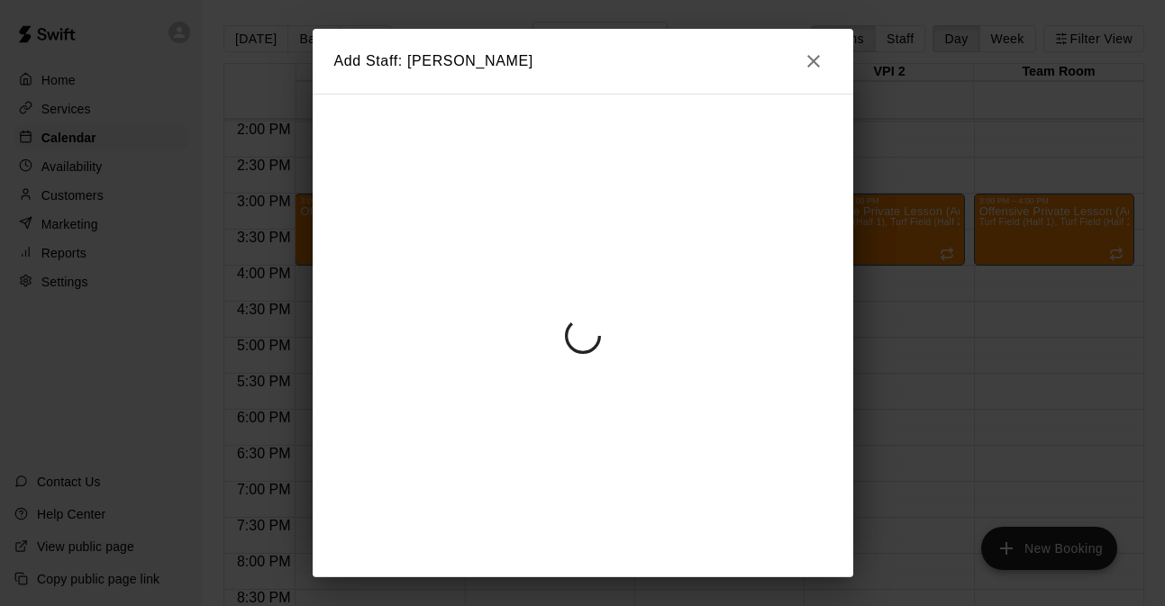
click at [517, 291] on div at bounding box center [583, 336] width 541 height 484
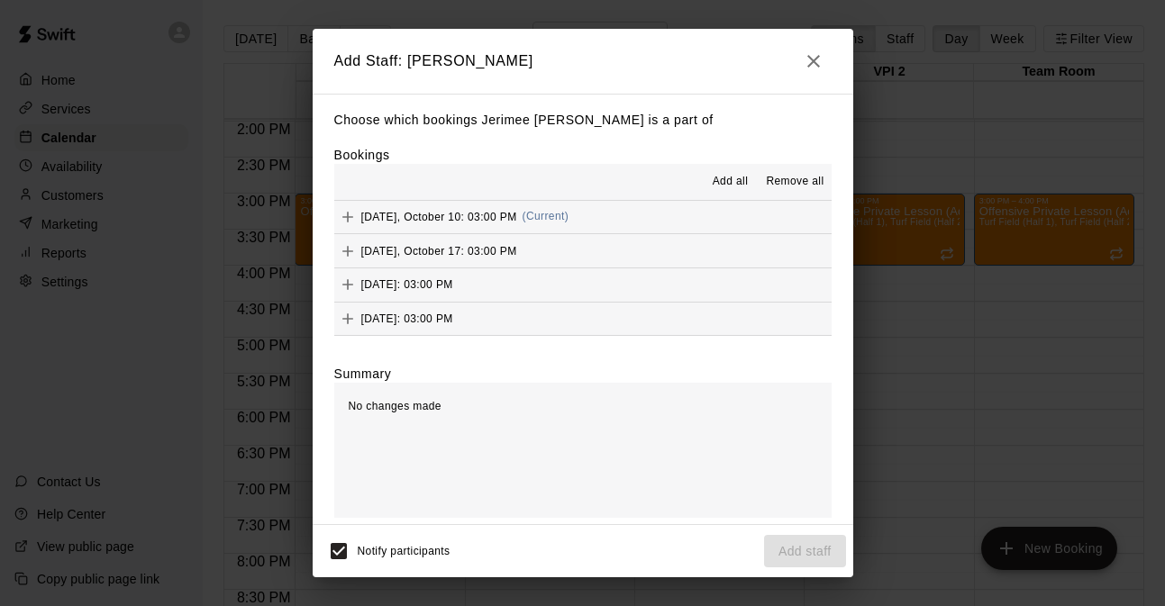
click at [740, 177] on span "Add all" at bounding box center [731, 182] width 36 height 18
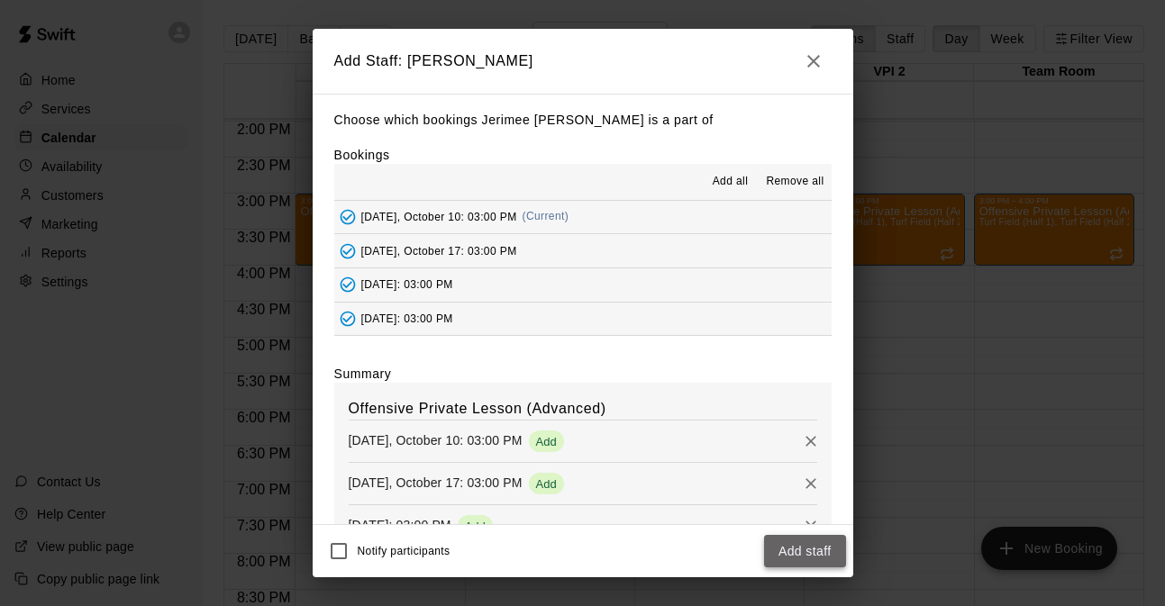
click at [800, 557] on button "Add staff" at bounding box center [805, 551] width 82 height 33
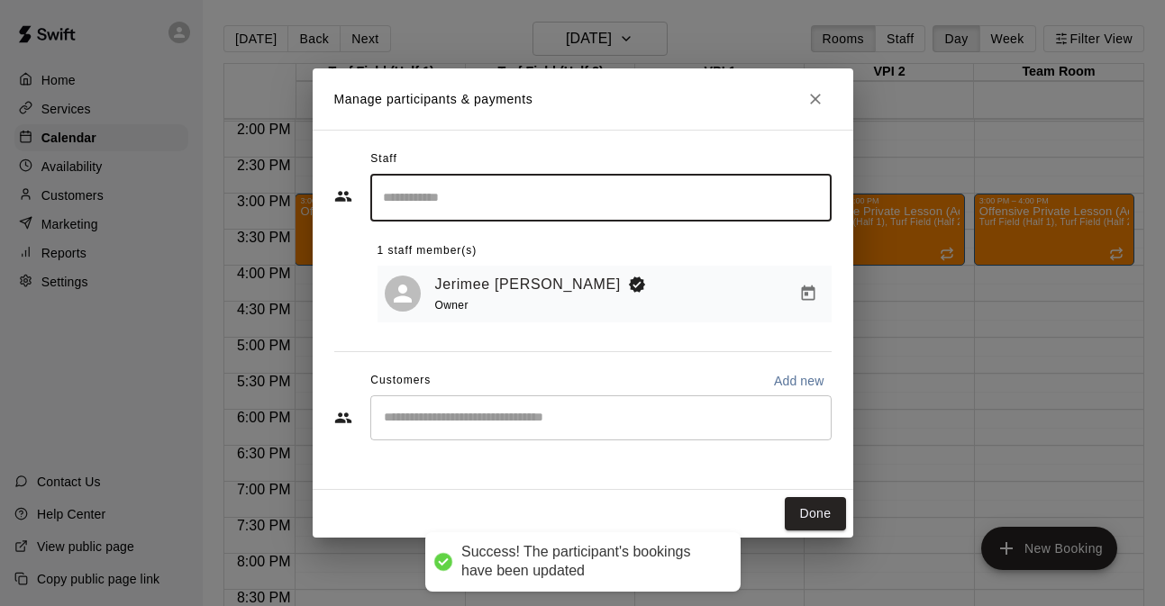
click at [521, 417] on input "Start typing to search customers..." at bounding box center [600, 418] width 445 height 18
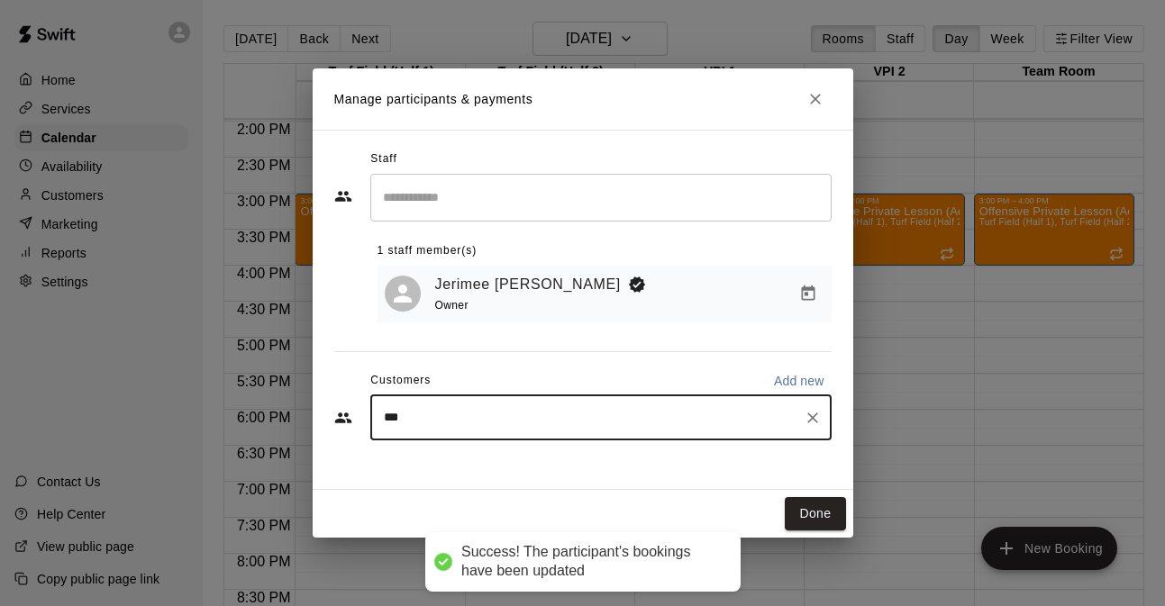
type input "****"
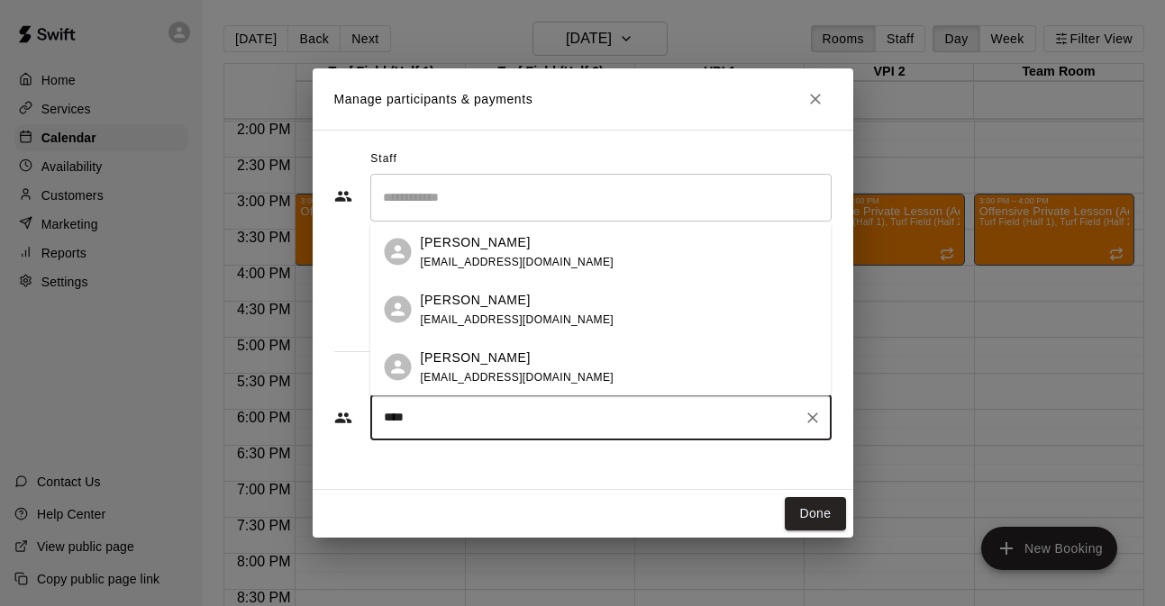
click at [552, 350] on div "Levi Cooper" at bounding box center [518, 357] width 194 height 19
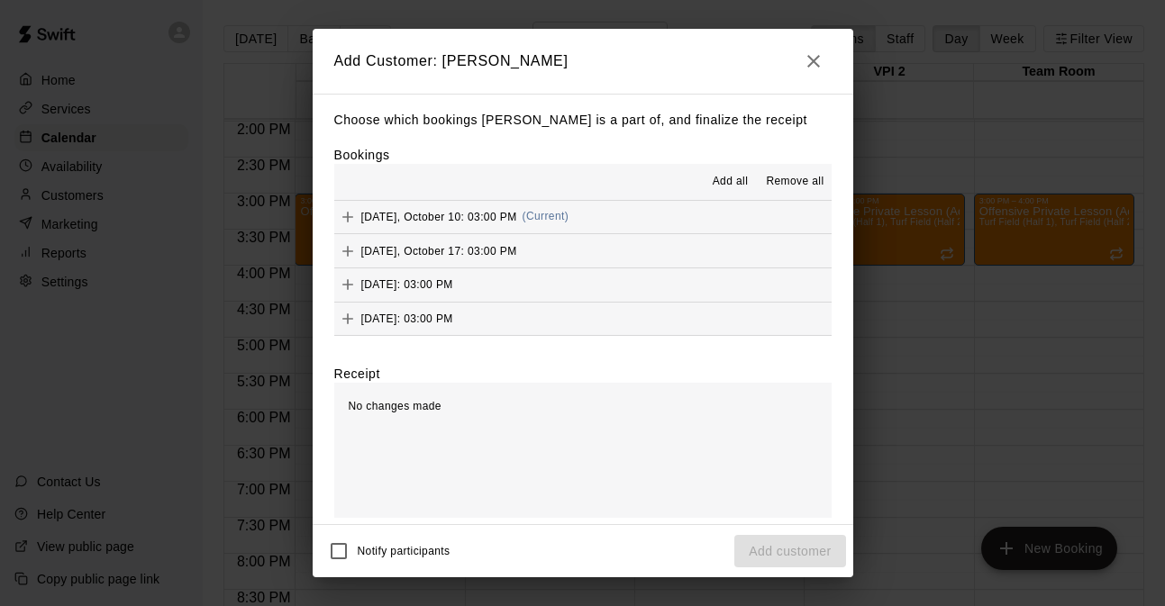
click at [734, 175] on span "Add all" at bounding box center [731, 182] width 36 height 18
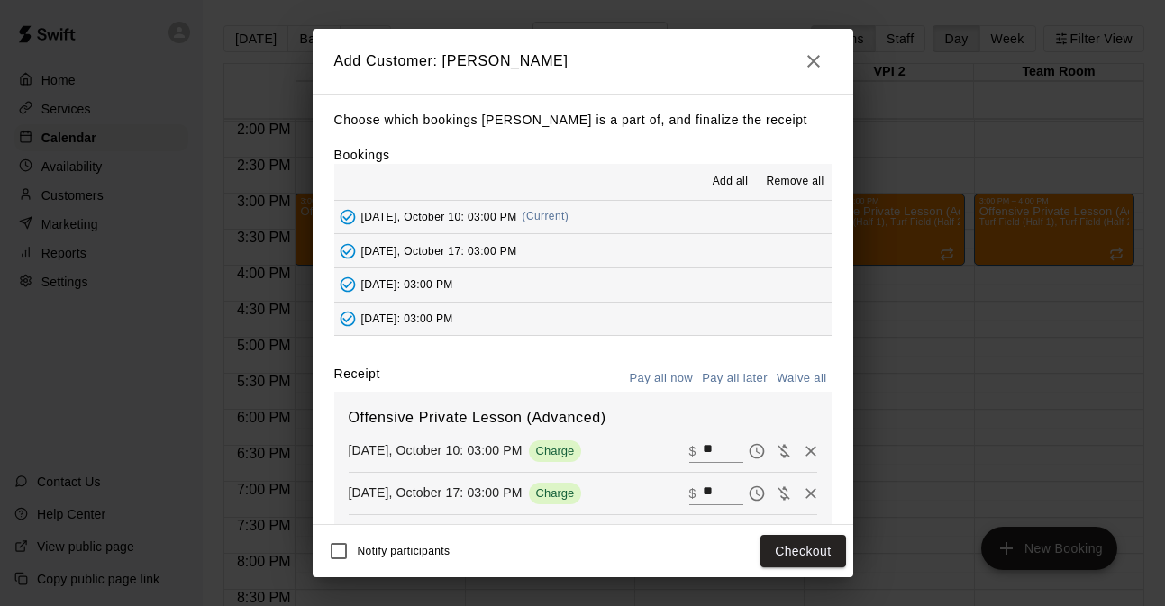
click at [723, 444] on input "**" at bounding box center [723, 451] width 40 height 23
click at [795, 373] on button "Waive all" at bounding box center [801, 379] width 59 height 28
type input "*"
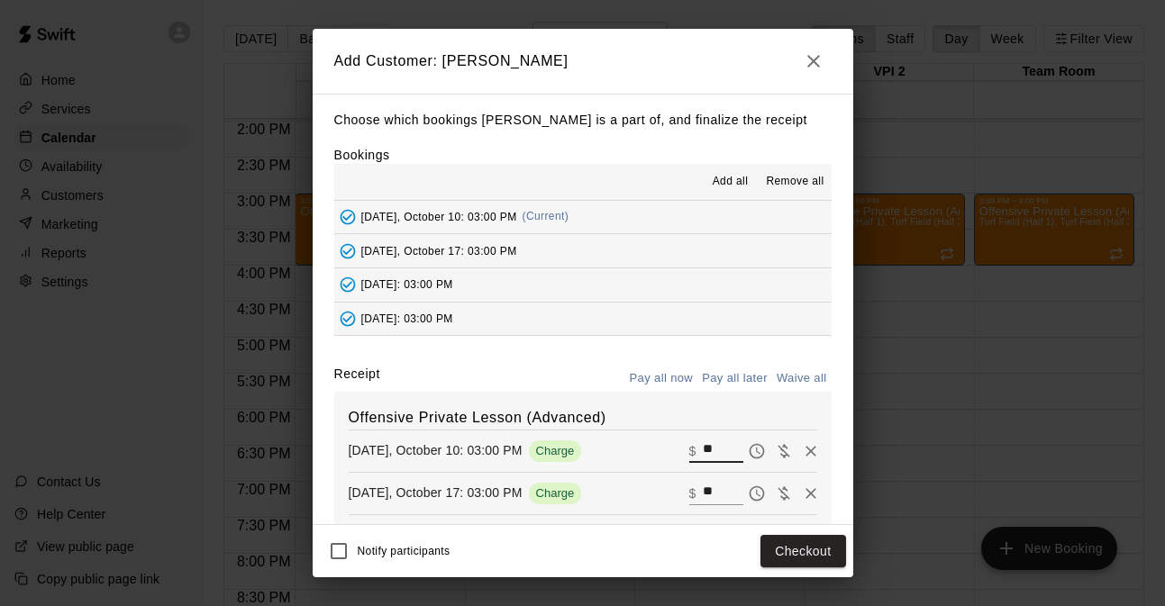
type input "*"
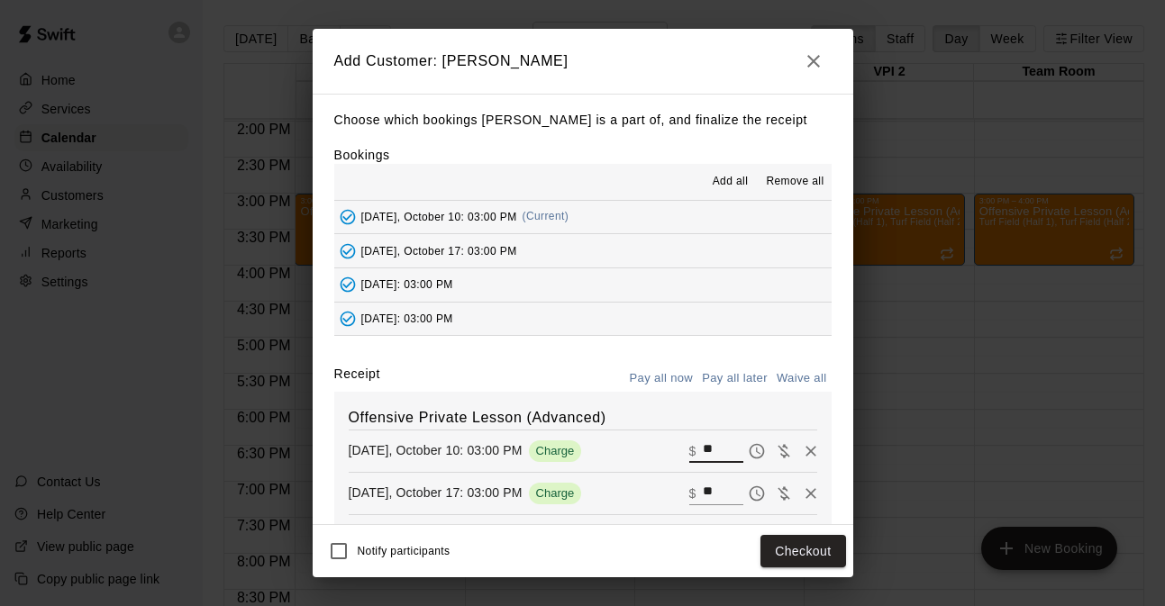
type input "*"
click at [782, 546] on button "Add customer" at bounding box center [789, 551] width 111 height 33
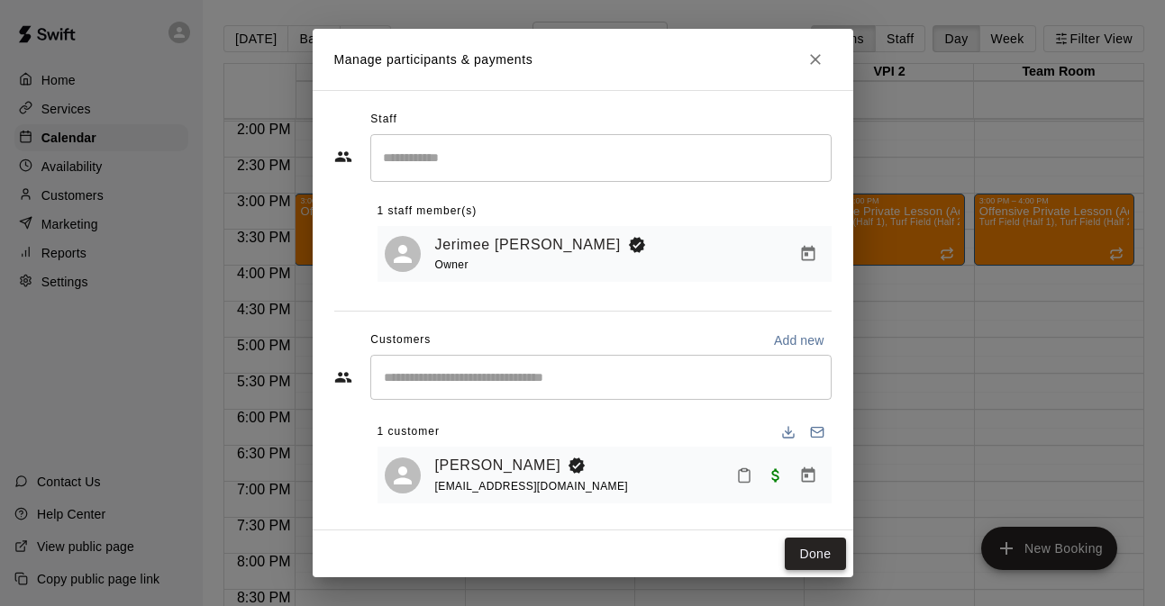
click at [819, 562] on button "Done" at bounding box center [815, 554] width 60 height 33
